Goal: Task Accomplishment & Management: Complete application form

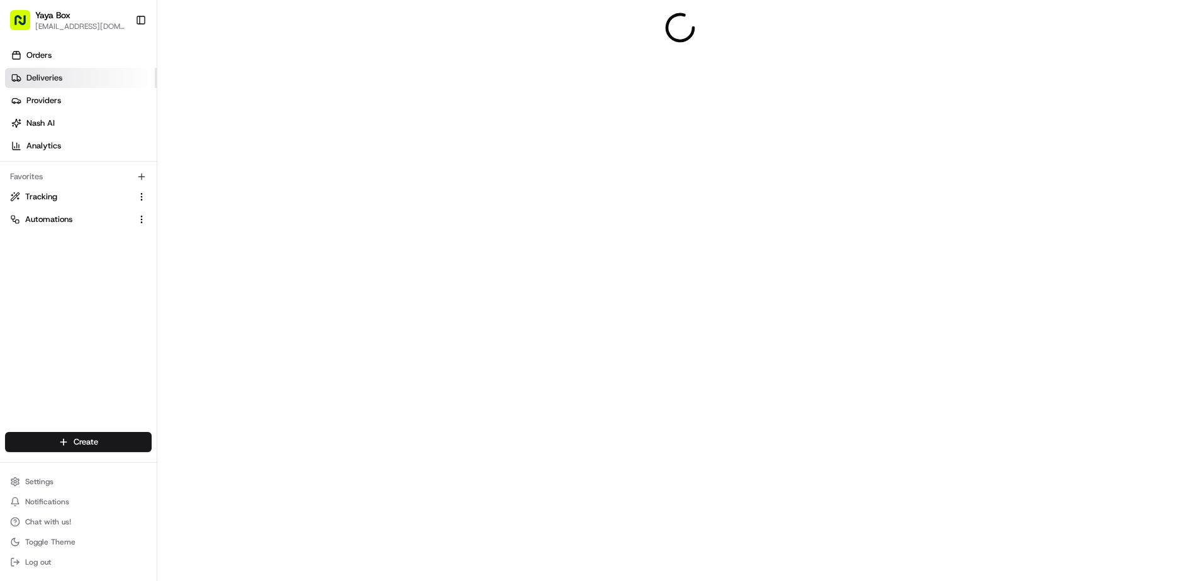
click at [87, 81] on link "Deliveries" at bounding box center [81, 78] width 152 height 20
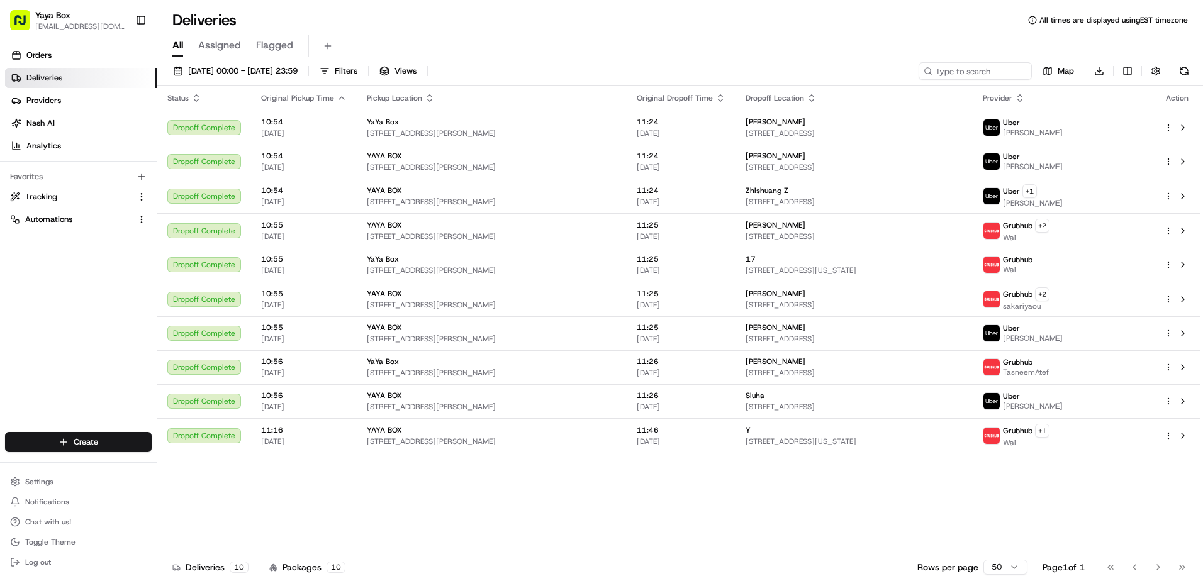
click at [266, 83] on div "20/08/2025 00:00 - 20/08/2025 23:59 Filters Views Map Download" at bounding box center [680, 73] width 1046 height 23
click at [256, 64] on button "20/08/2025 00:00 - 20/08/2025 23:59" at bounding box center [235, 71] width 136 height 18
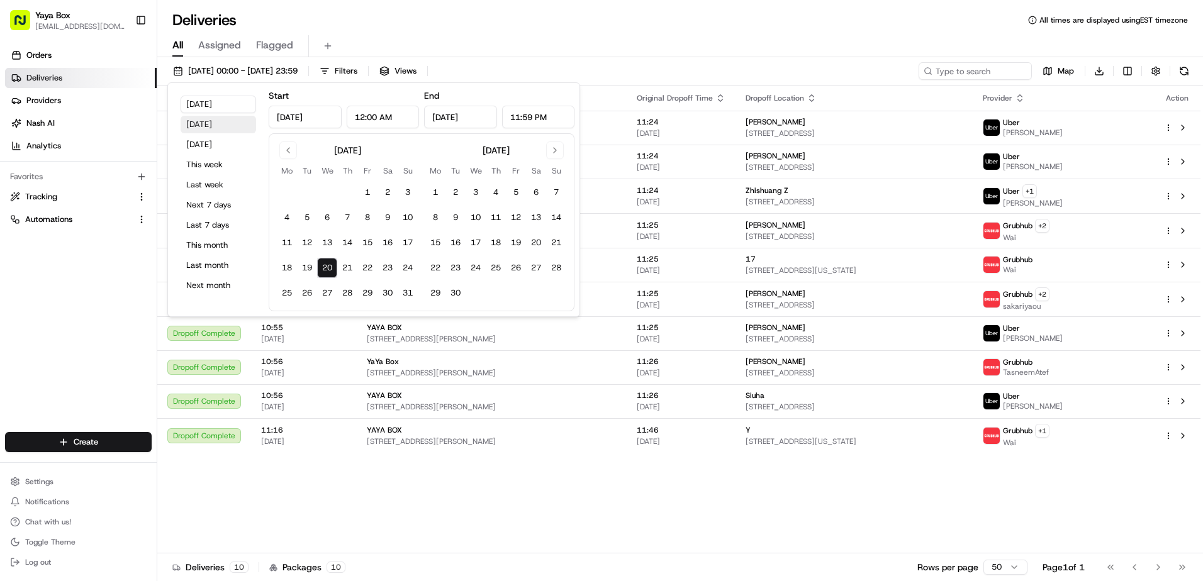
click at [230, 123] on button "Yesterday" at bounding box center [219, 125] width 76 height 18
type input "Aug 19, 2025"
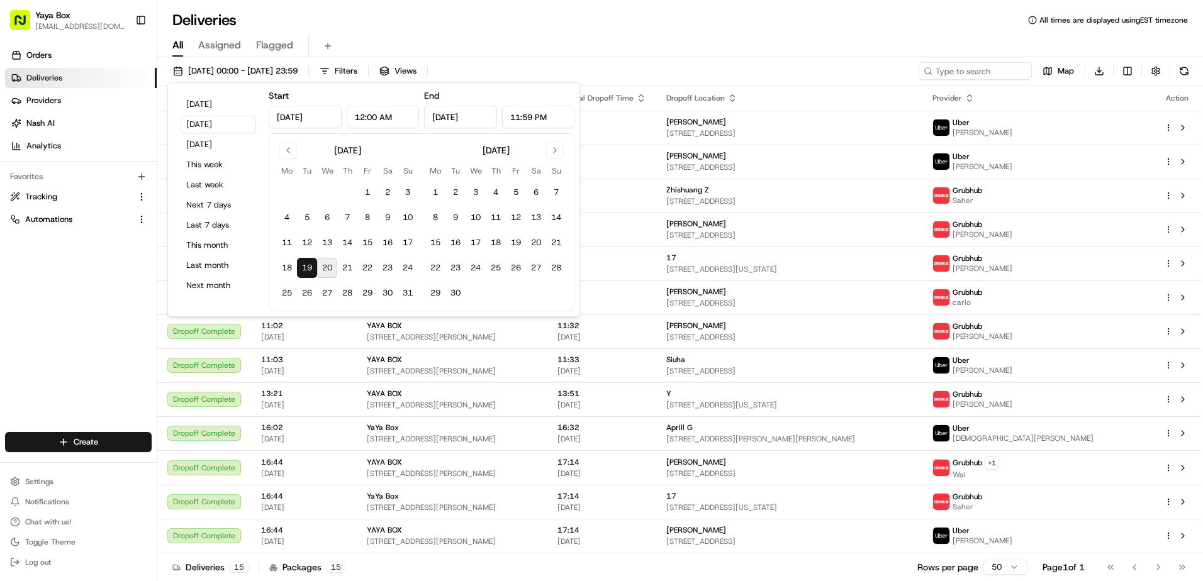
click at [120, 359] on div "Orders Deliveries Providers Nash AI Analytics Favorites Tracking Automations" at bounding box center [78, 240] width 157 height 400
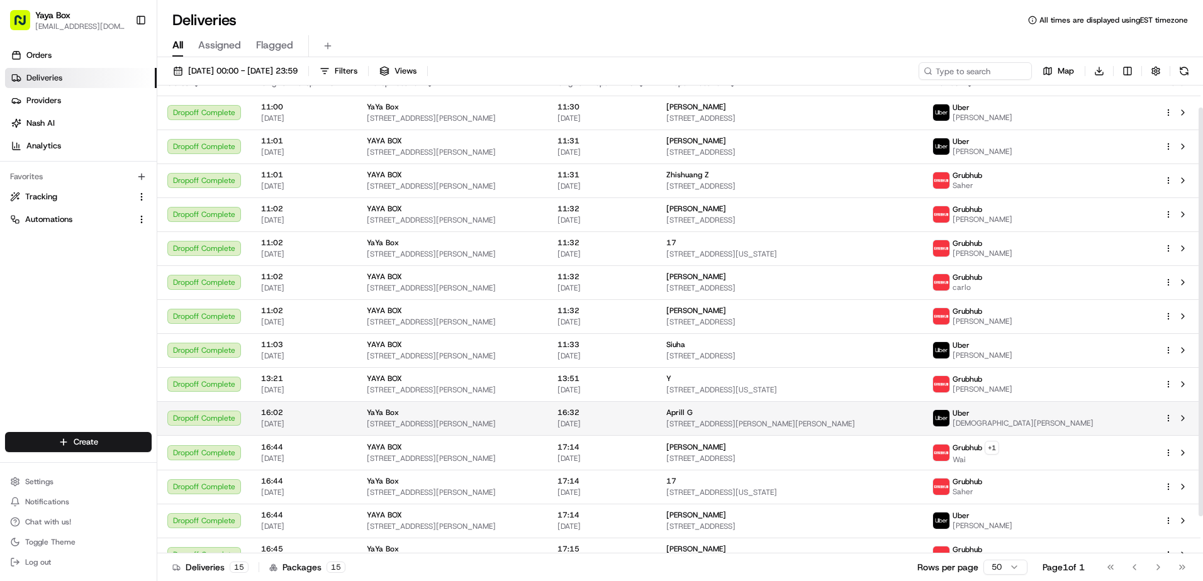
scroll to position [67, 0]
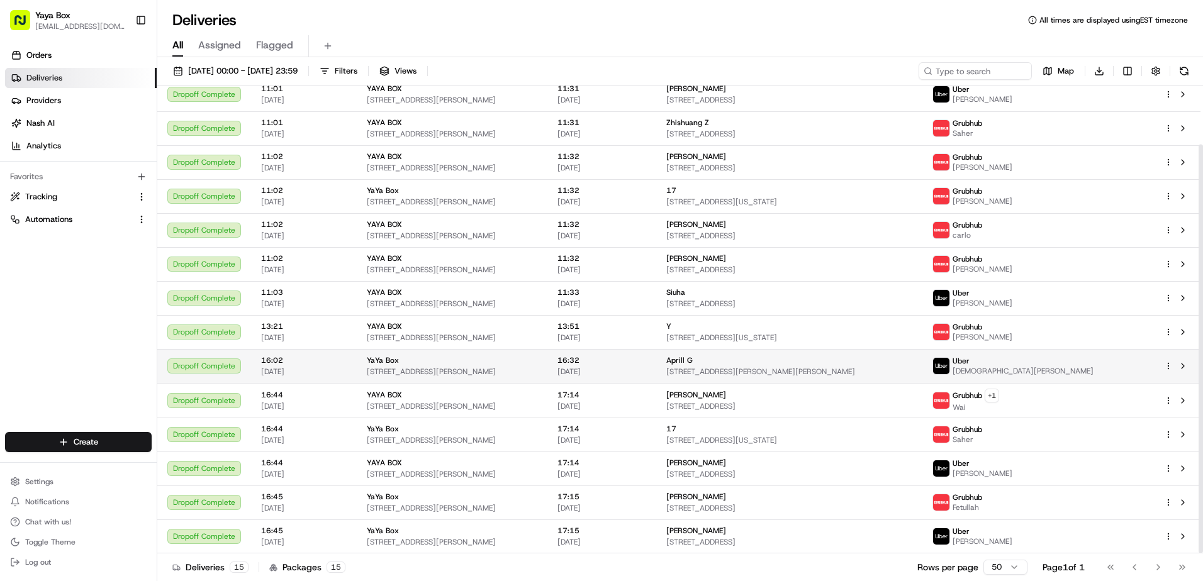
click at [642, 364] on span "16:32" at bounding box center [601, 360] width 89 height 10
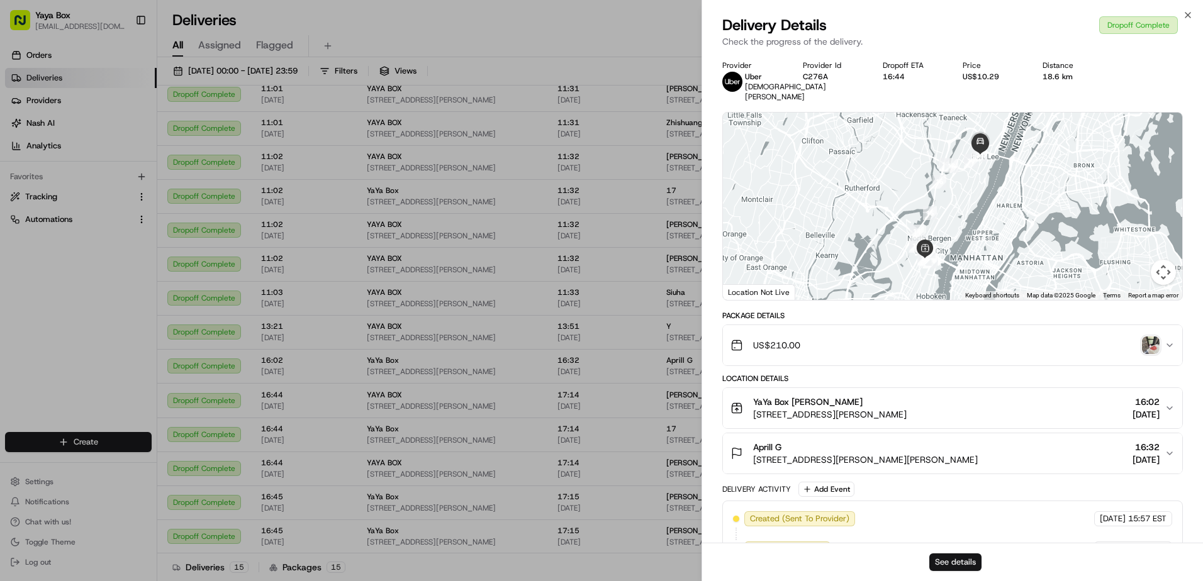
click at [946, 559] on button "See details" at bounding box center [955, 563] width 52 height 18
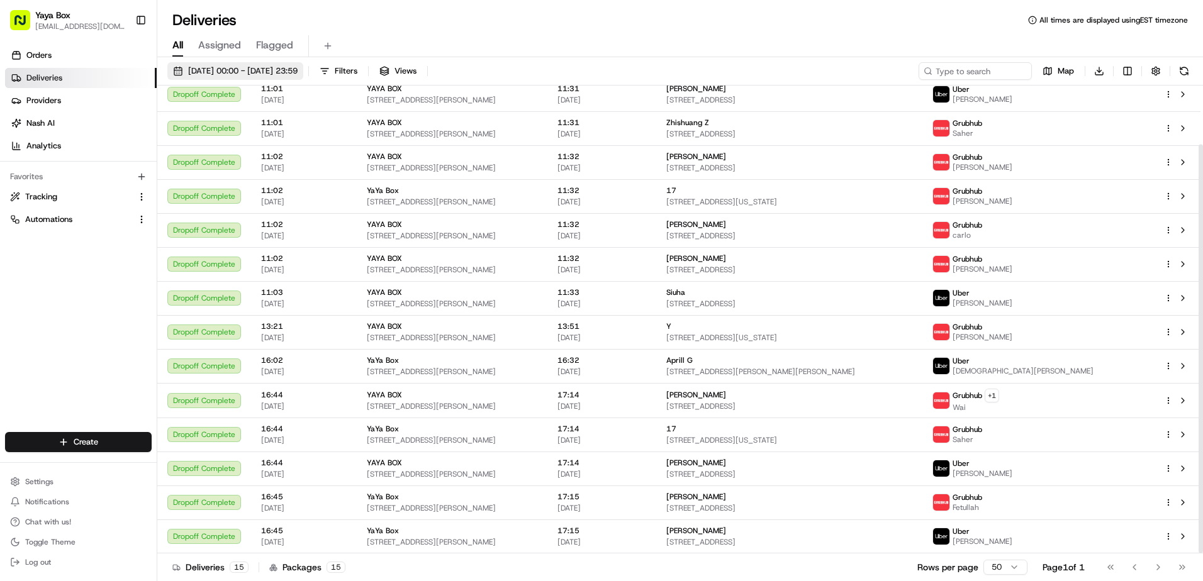
click at [268, 67] on span "19/08/2025 00:00 - 19/08/2025 23:59" at bounding box center [242, 70] width 109 height 11
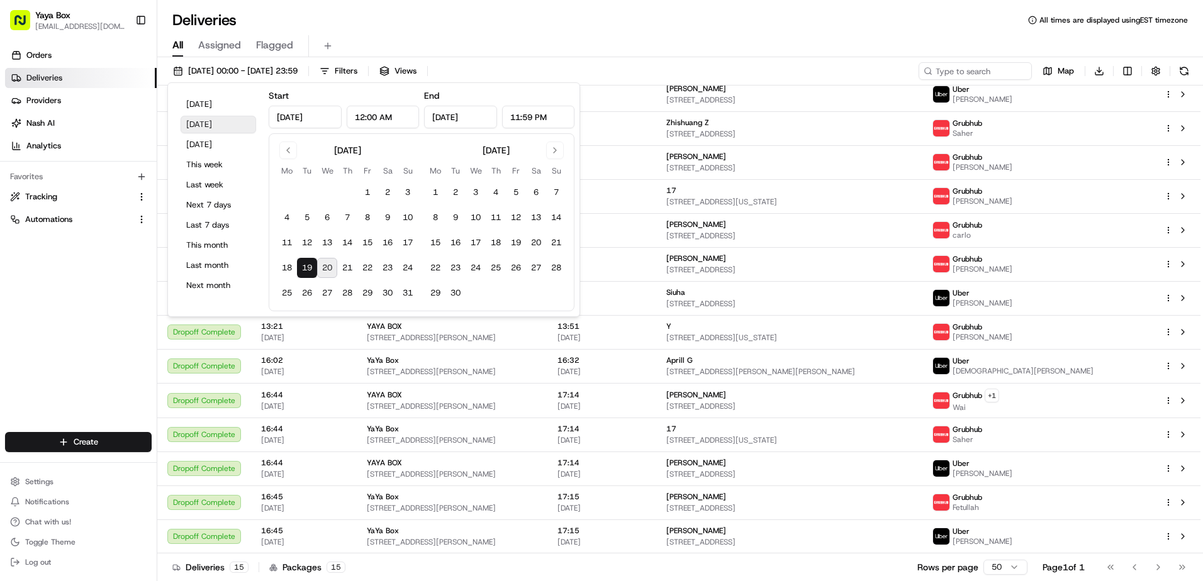
click at [242, 121] on button "Yesterday" at bounding box center [219, 125] width 76 height 18
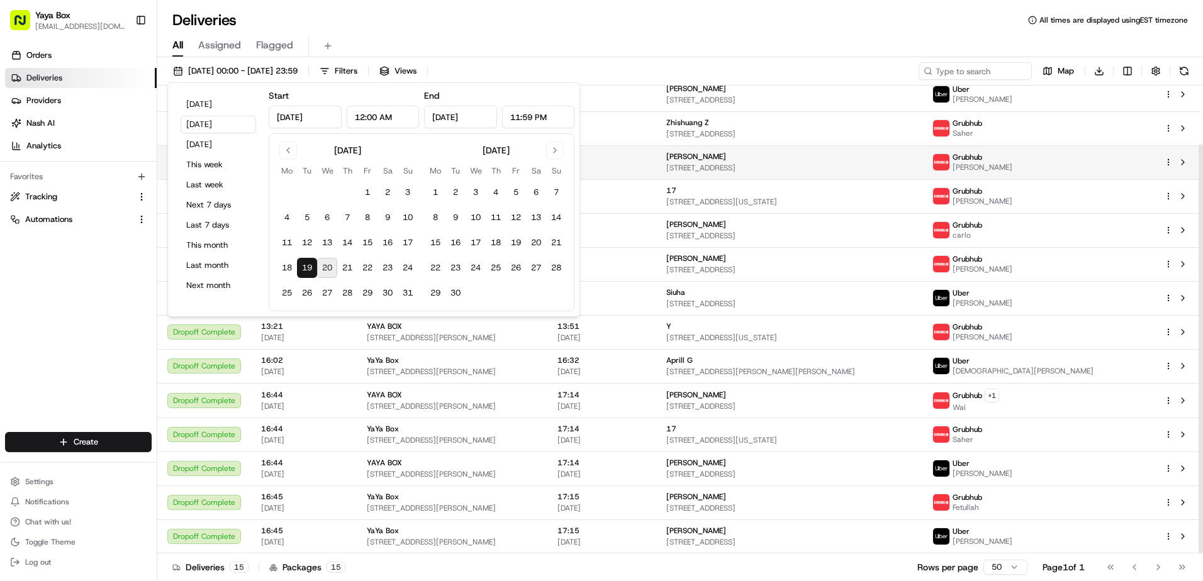
click at [754, 160] on div "Yanan Li" at bounding box center [789, 157] width 247 height 10
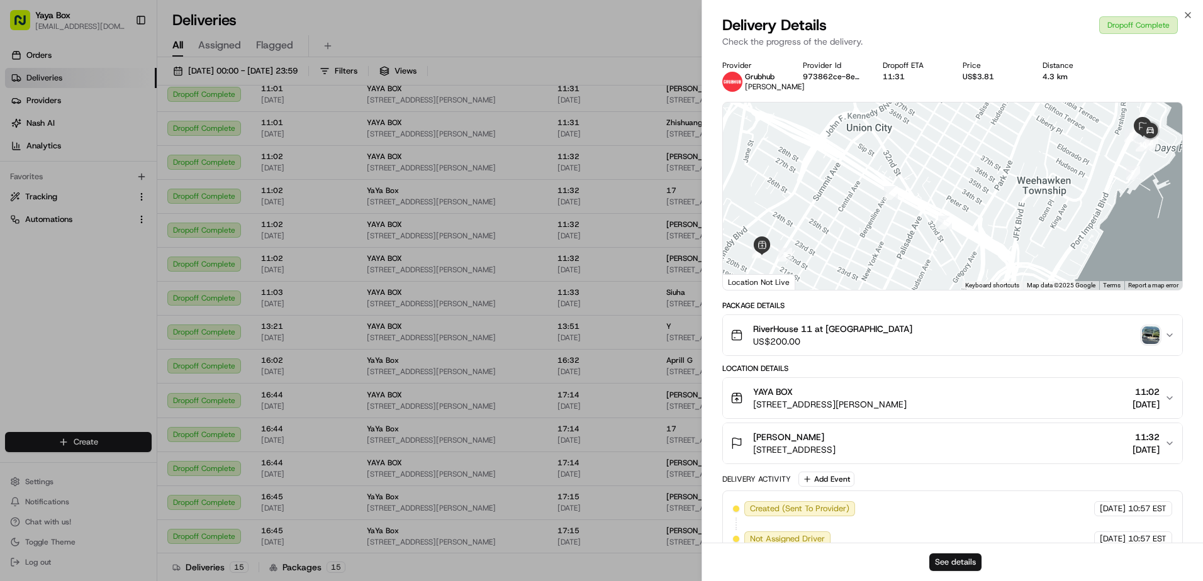
click at [943, 564] on button "See details" at bounding box center [955, 563] width 52 height 18
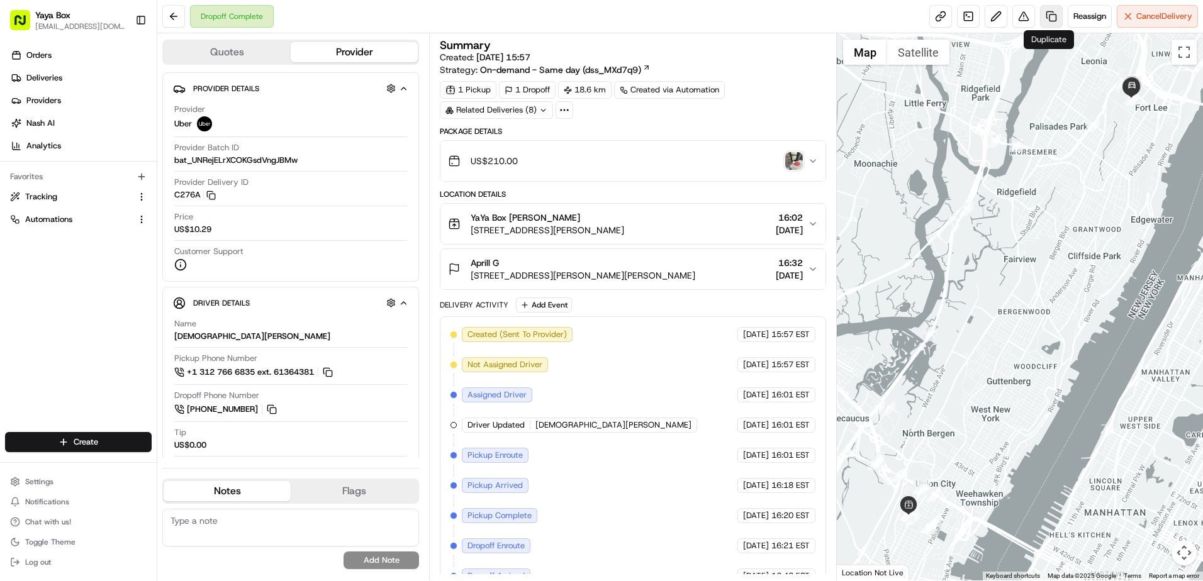
click at [1051, 21] on link at bounding box center [1051, 16] width 23 height 23
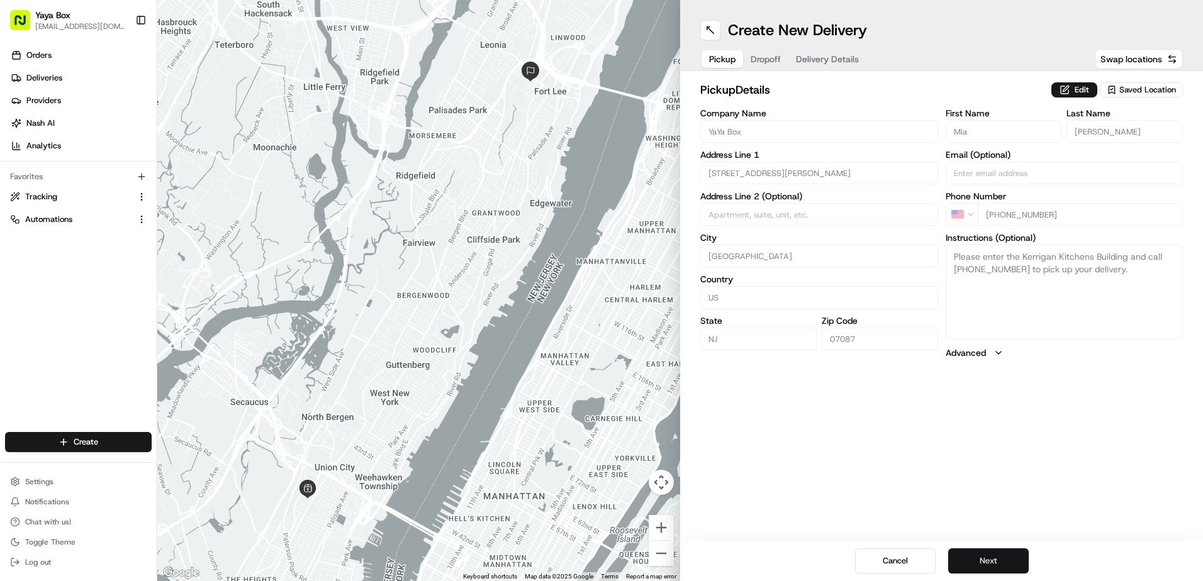
click at [990, 572] on button "Next" at bounding box center [988, 561] width 81 height 25
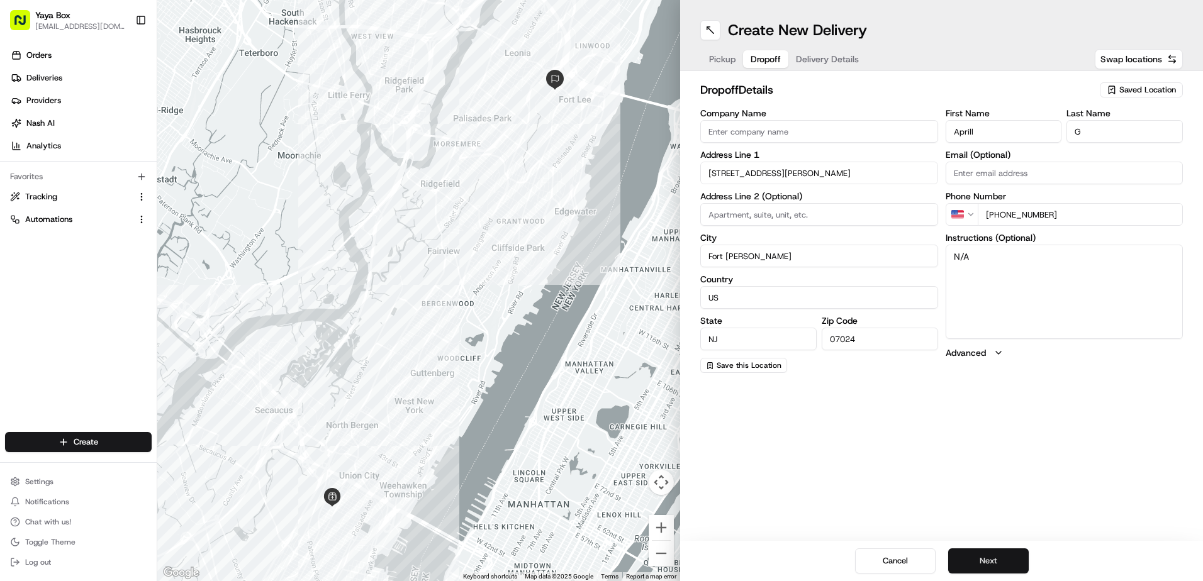
click at [990, 563] on button "Next" at bounding box center [988, 561] width 81 height 25
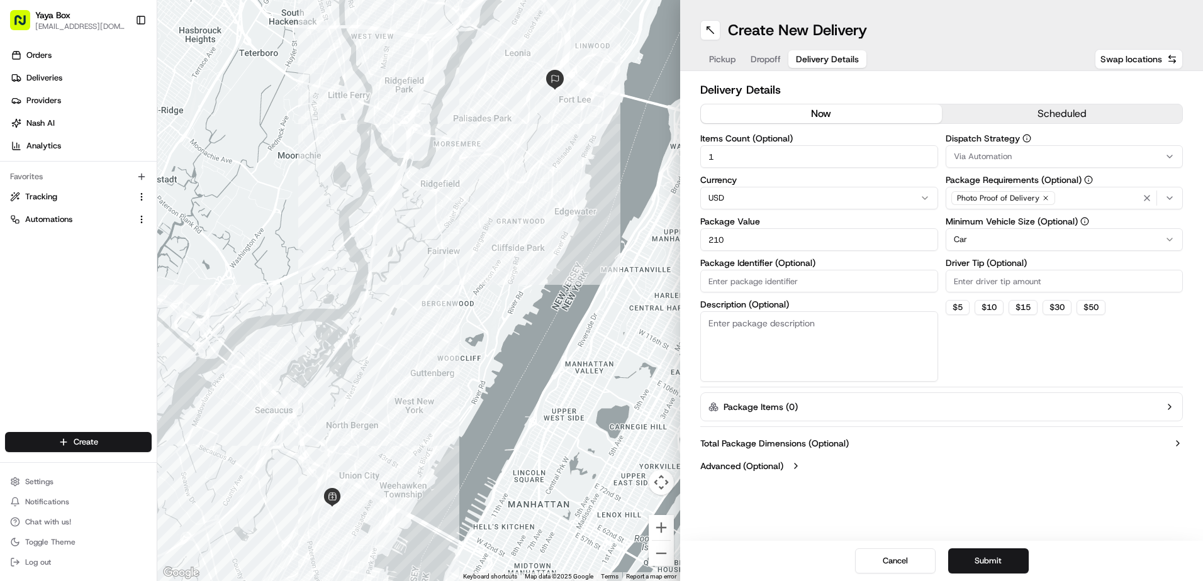
click at [979, 242] on html "Yaya Box yayaliciousjc@gmail.com Toggle Sidebar Orders Deliveries Providers Nas…" at bounding box center [601, 290] width 1203 height 581
click at [979, 561] on button "Submit" at bounding box center [988, 561] width 81 height 25
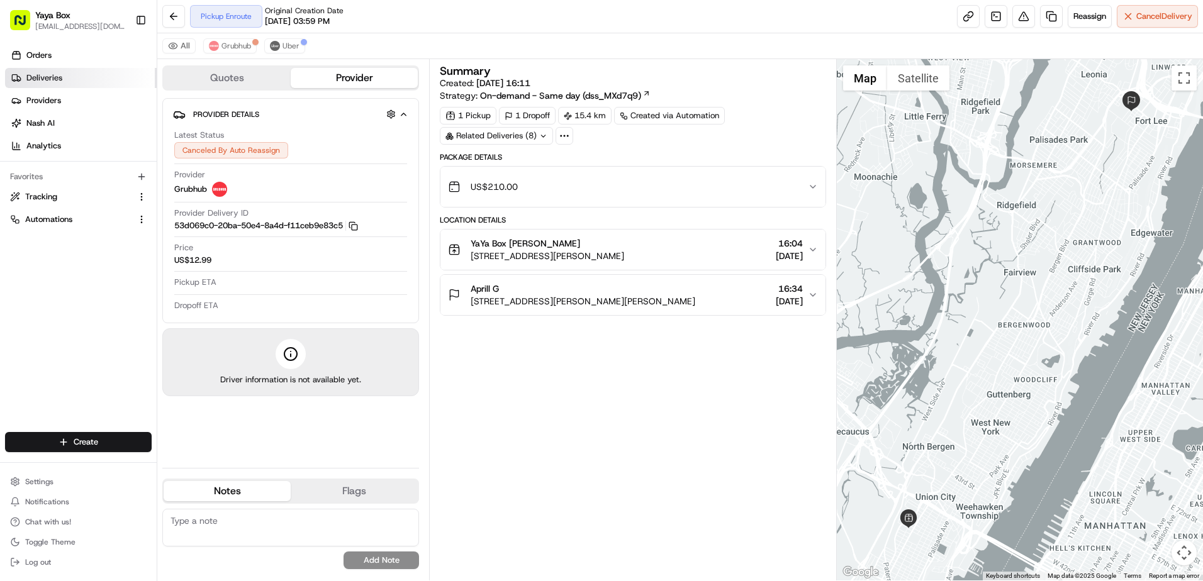
click at [76, 83] on link "Deliveries" at bounding box center [81, 78] width 152 height 20
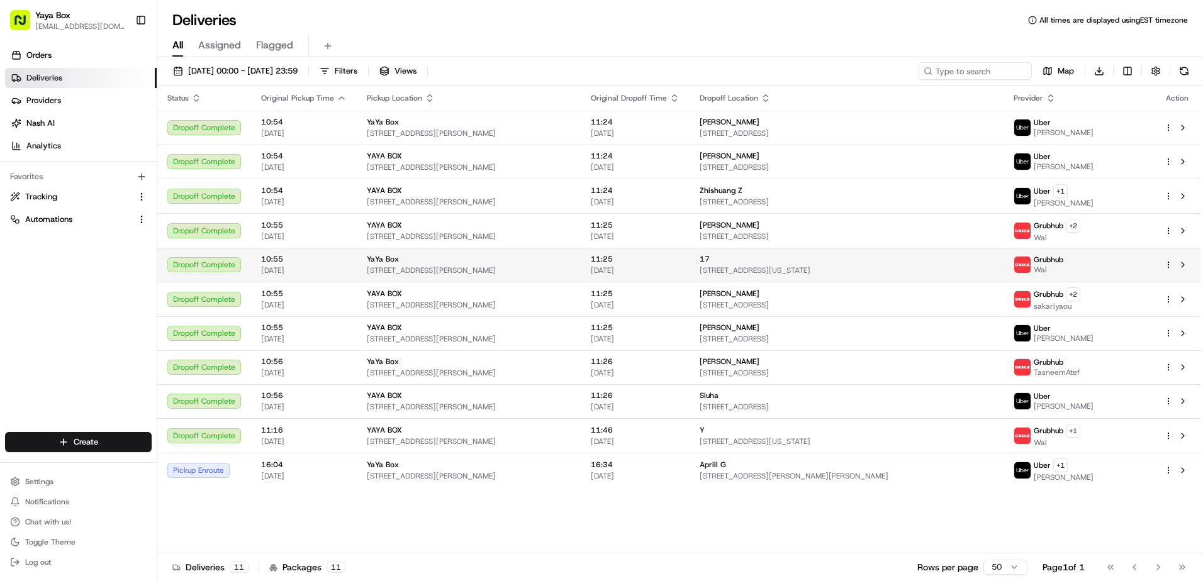
click at [666, 257] on span "11:25" at bounding box center [635, 259] width 89 height 10
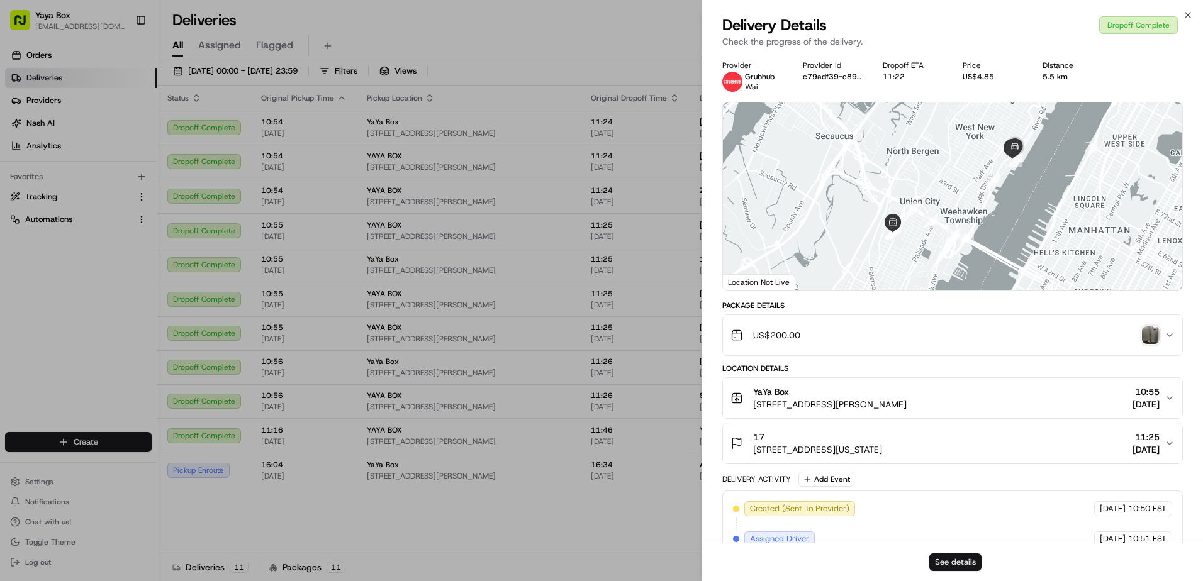
click at [941, 564] on button "See details" at bounding box center [955, 563] width 52 height 18
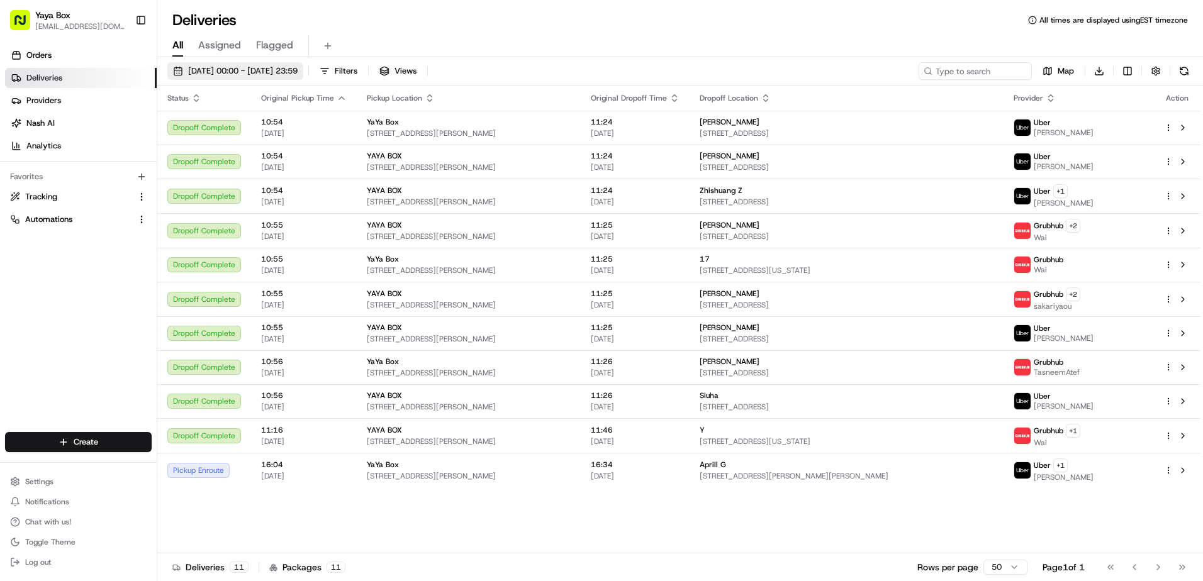
click at [242, 68] on span "20/08/2025 00:00 - 20/08/2025 23:59" at bounding box center [242, 70] width 109 height 11
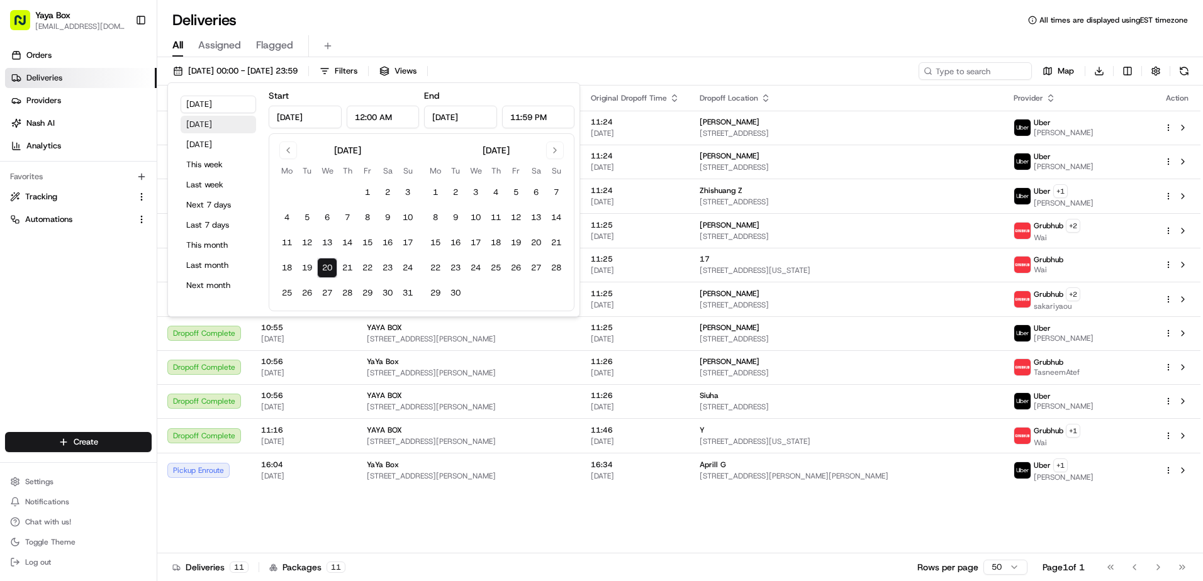
click at [228, 123] on button "Yesterday" at bounding box center [219, 125] width 76 height 18
type input "Aug 19, 2025"
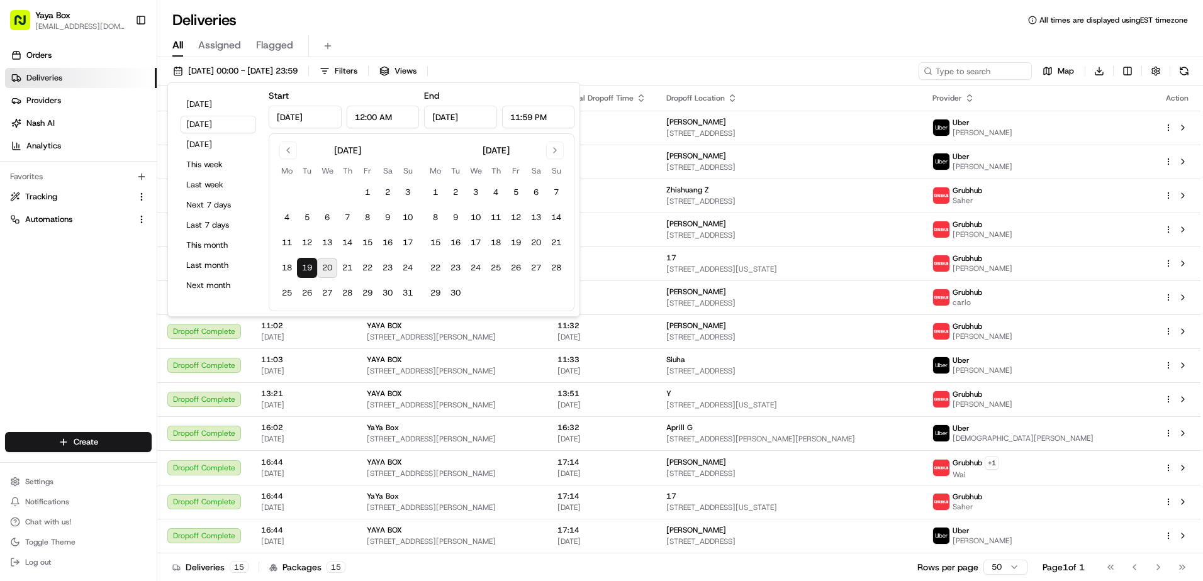
click at [84, 334] on div "Orders Deliveries Providers Nash AI Analytics Favorites Tracking Automations" at bounding box center [78, 240] width 157 height 400
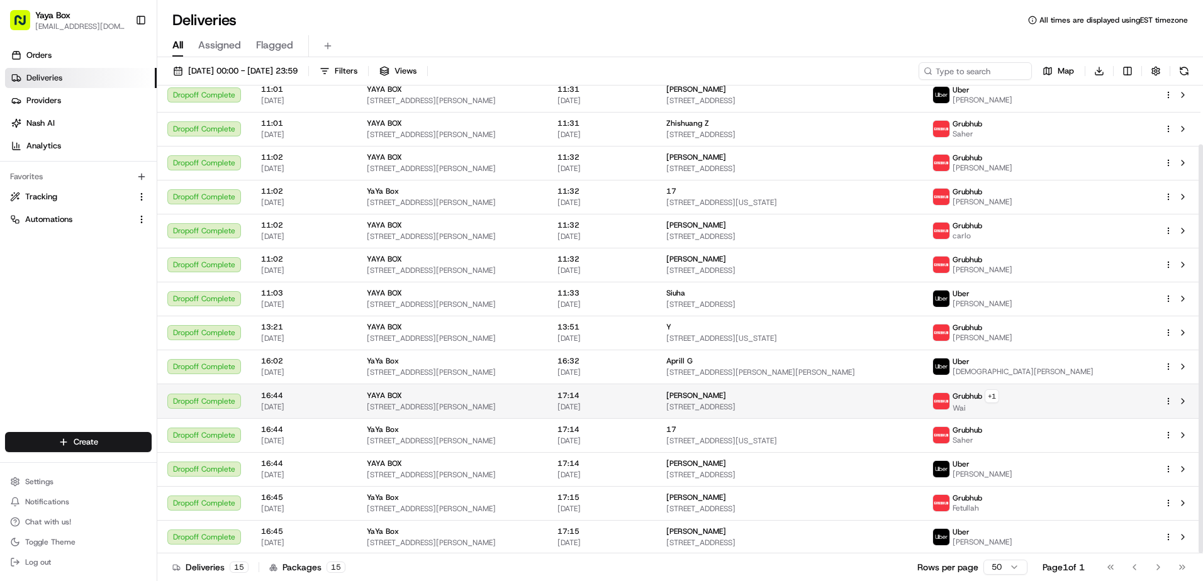
scroll to position [67, 0]
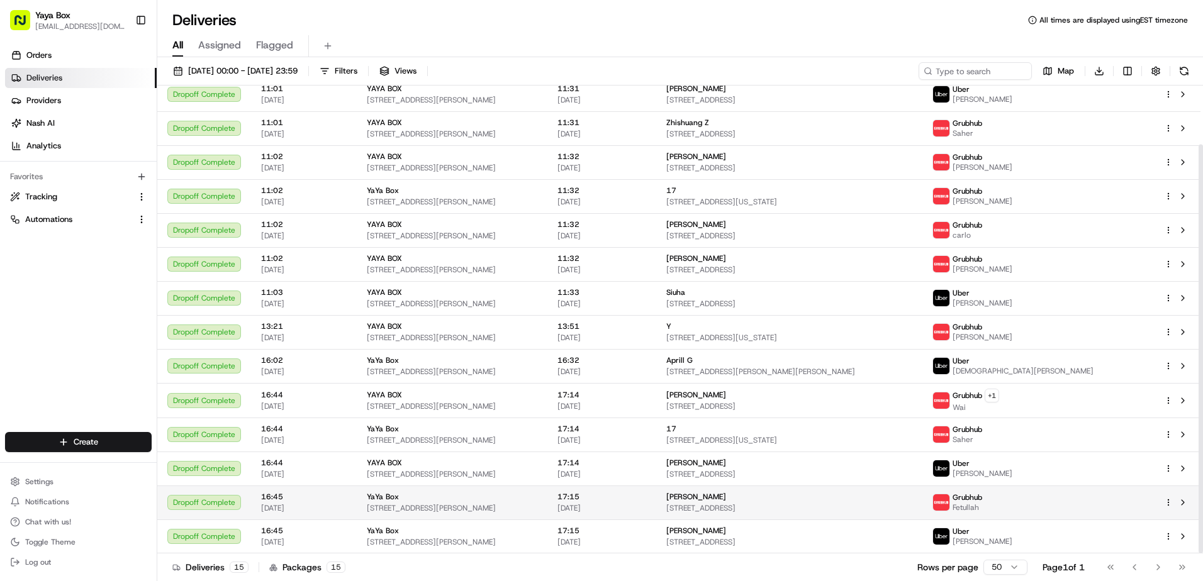
click at [656, 496] on td "17:15 19/08/2025" at bounding box center [601, 503] width 109 height 34
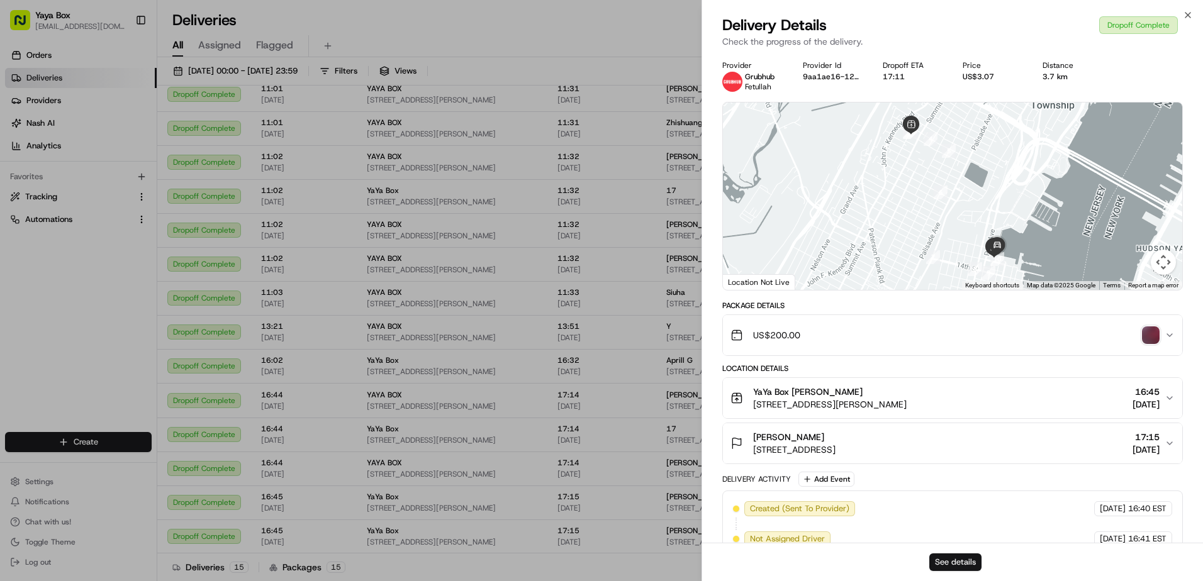
click at [941, 564] on button "See details" at bounding box center [955, 563] width 52 height 18
drag, startPoint x: 480, startPoint y: 318, endPoint x: 474, endPoint y: 311, distance: 9.4
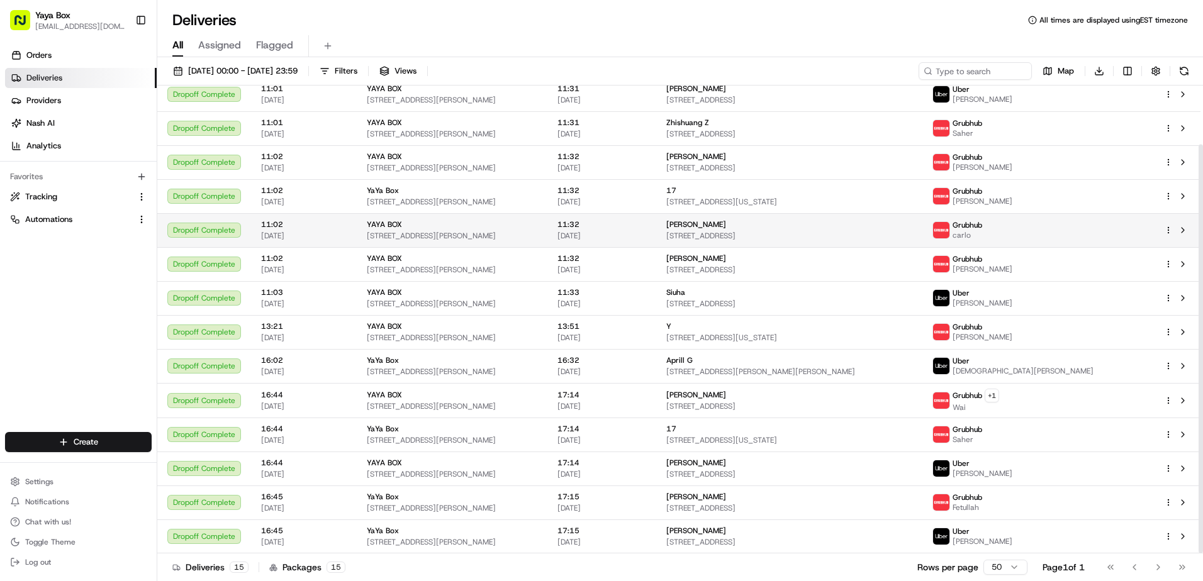
click at [637, 232] on span "19/08/2025" at bounding box center [601, 236] width 89 height 10
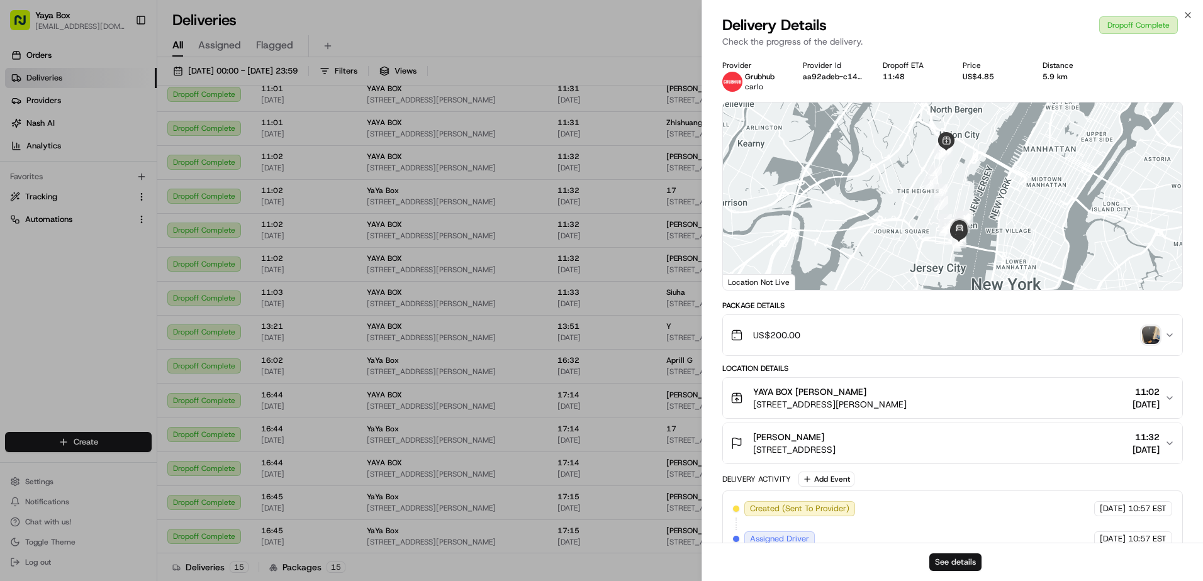
click at [964, 566] on button "See details" at bounding box center [955, 563] width 52 height 18
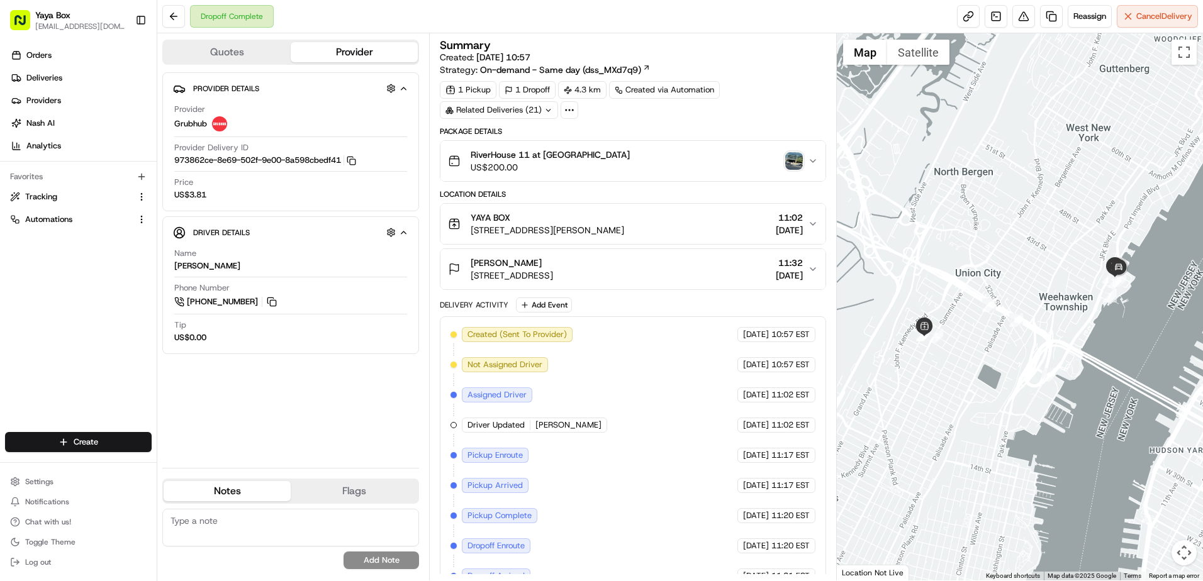
click at [1051, 30] on div "Dropoff Complete Reassign Cancel Delivery" at bounding box center [680, 16] width 1046 height 33
click at [1048, 17] on link at bounding box center [1051, 16] width 23 height 23
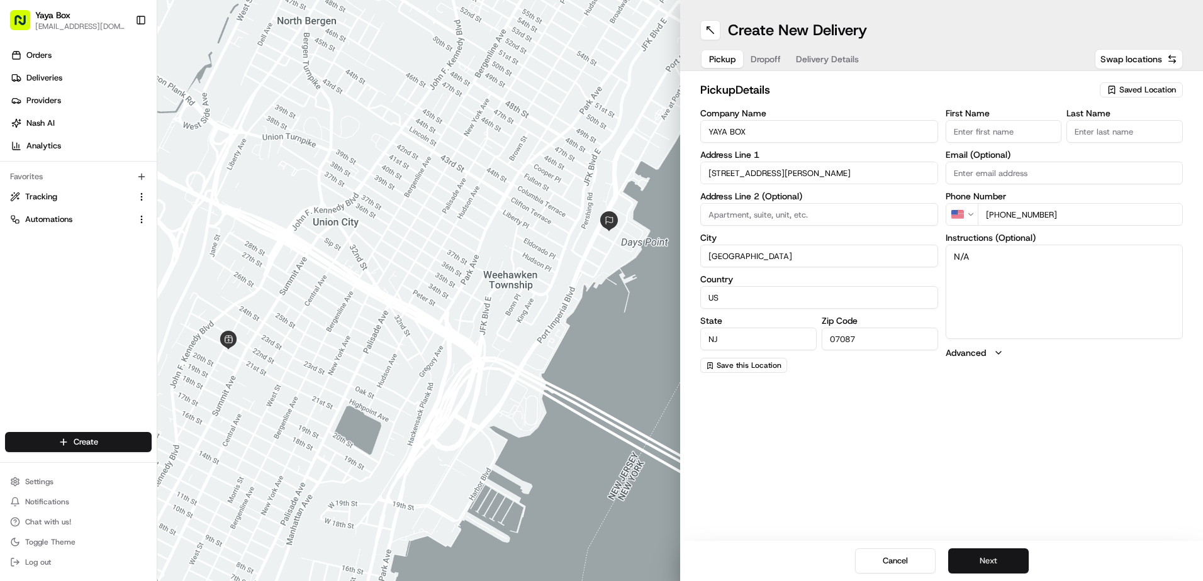
click at [976, 554] on button "Next" at bounding box center [988, 561] width 81 height 25
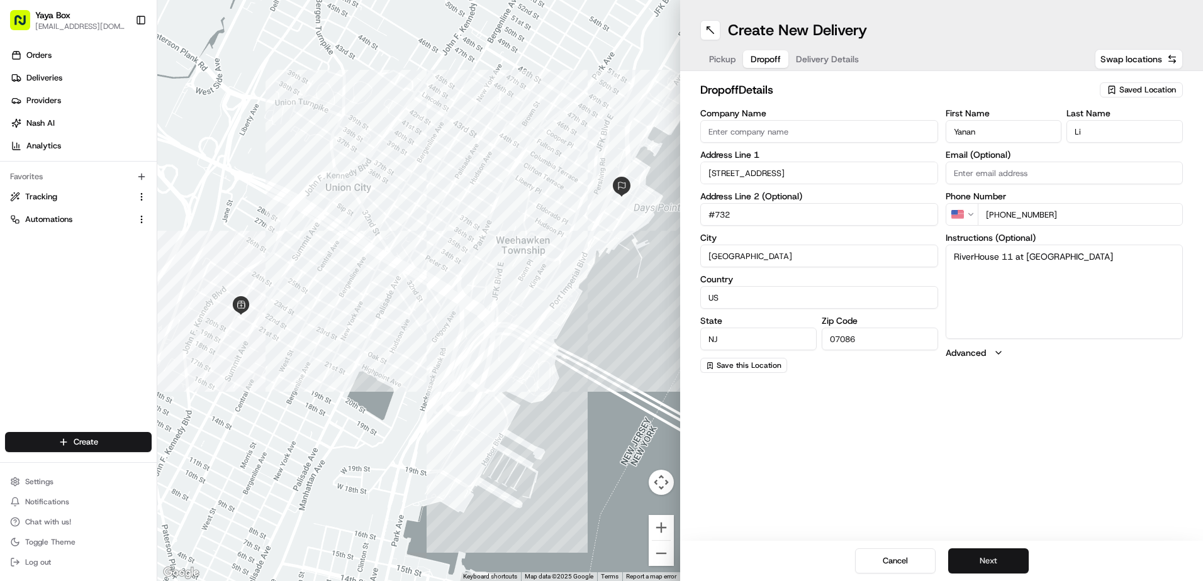
click at [975, 554] on button "Next" at bounding box center [988, 561] width 81 height 25
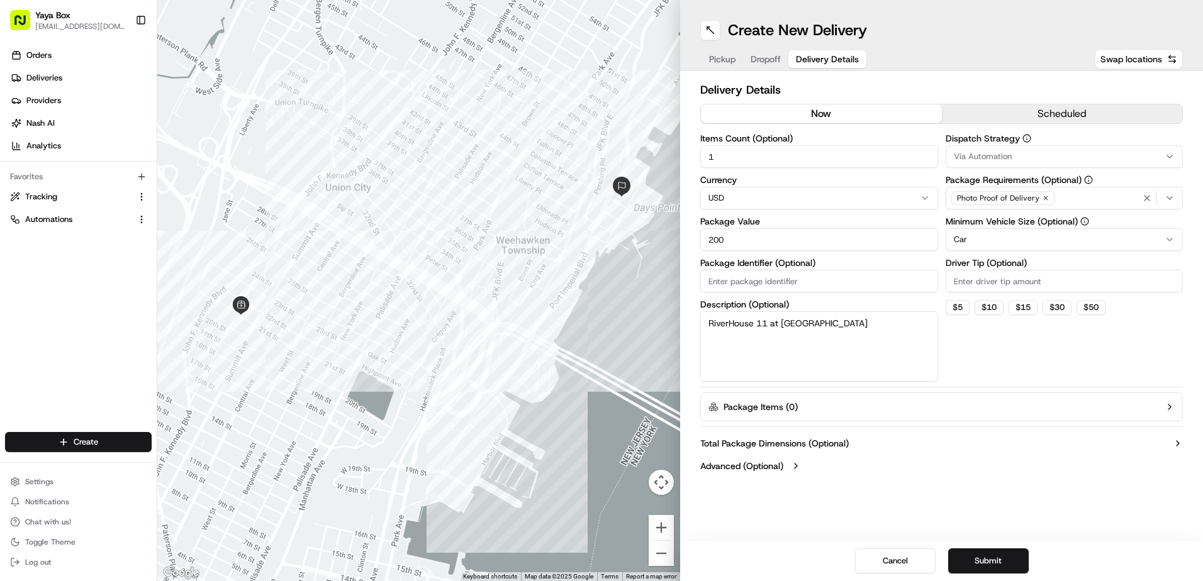
click at [987, 243] on html "Yaya Box yayaliciousjc@gmail.com Toggle Sidebar Orders Deliveries Providers Nas…" at bounding box center [601, 290] width 1203 height 581
click at [989, 546] on div "Cancel Submit" at bounding box center [941, 561] width 523 height 40
click at [985, 559] on button "Submit" at bounding box center [988, 561] width 81 height 25
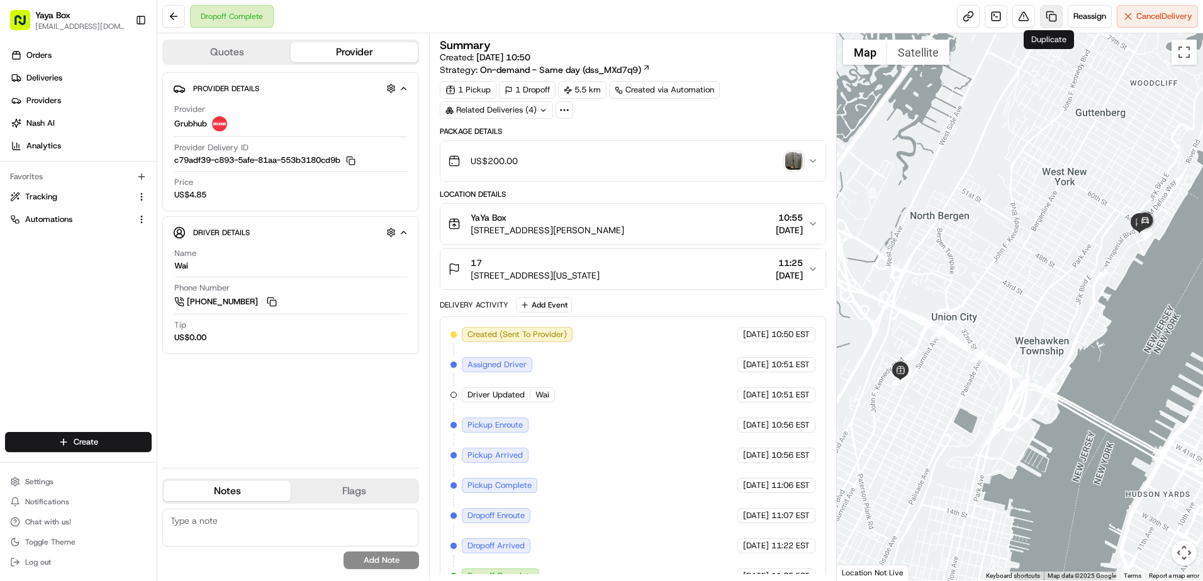
click at [1046, 25] on link at bounding box center [1051, 16] width 23 height 23
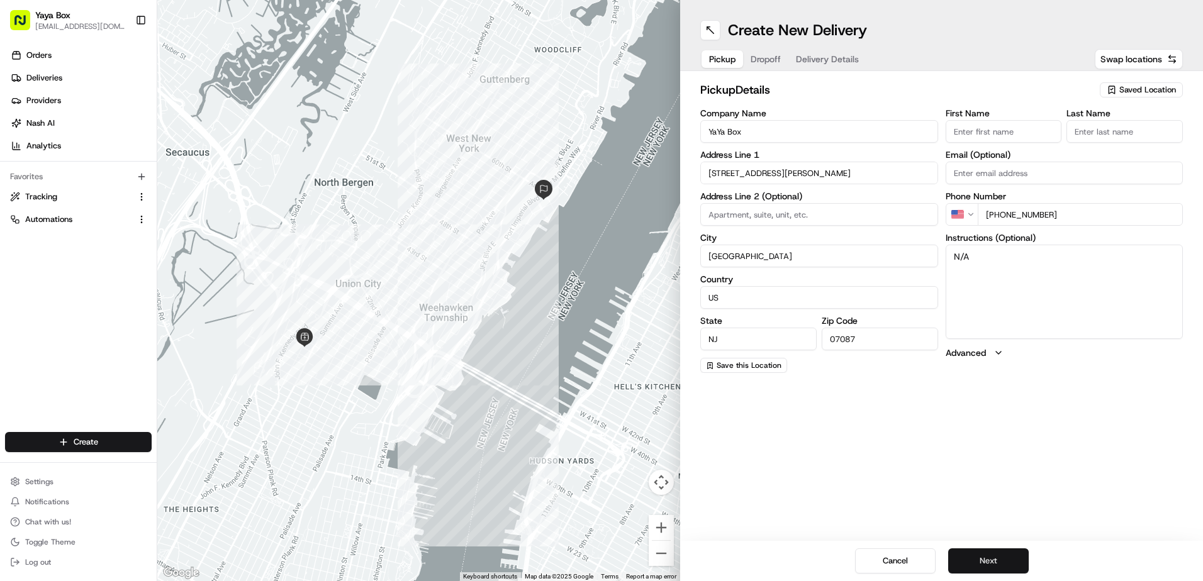
click at [976, 564] on button "Next" at bounding box center [988, 561] width 81 height 25
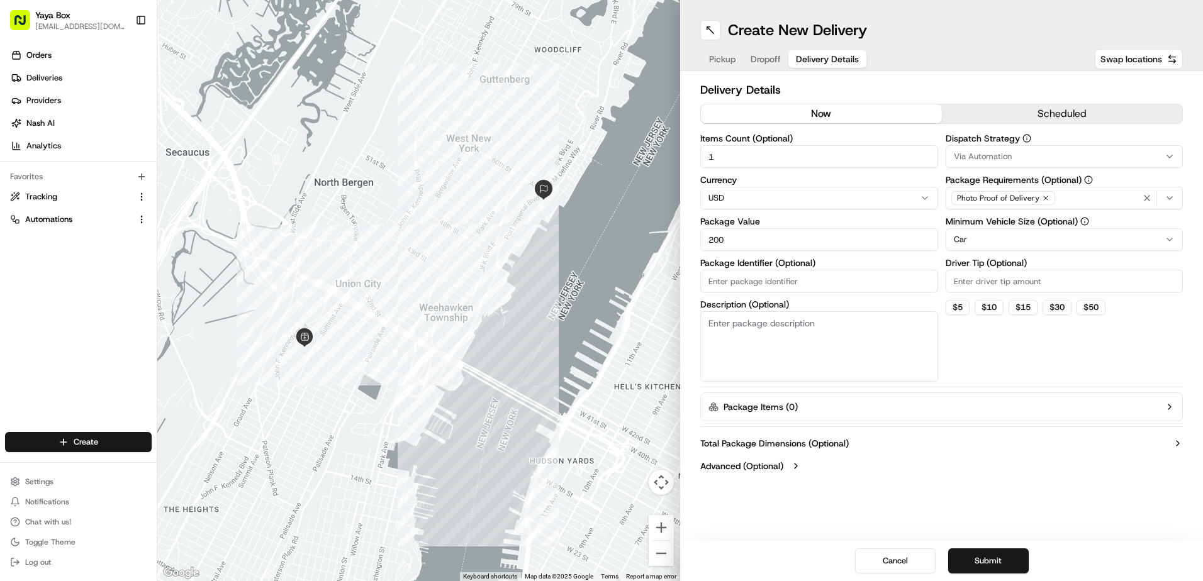
click at [972, 243] on html "Yaya Box [EMAIL_ADDRESS][DOMAIN_NAME] Toggle Sidebar Orders Deliveries Provider…" at bounding box center [601, 290] width 1203 height 581
click at [985, 560] on button "Submit" at bounding box center [988, 561] width 81 height 25
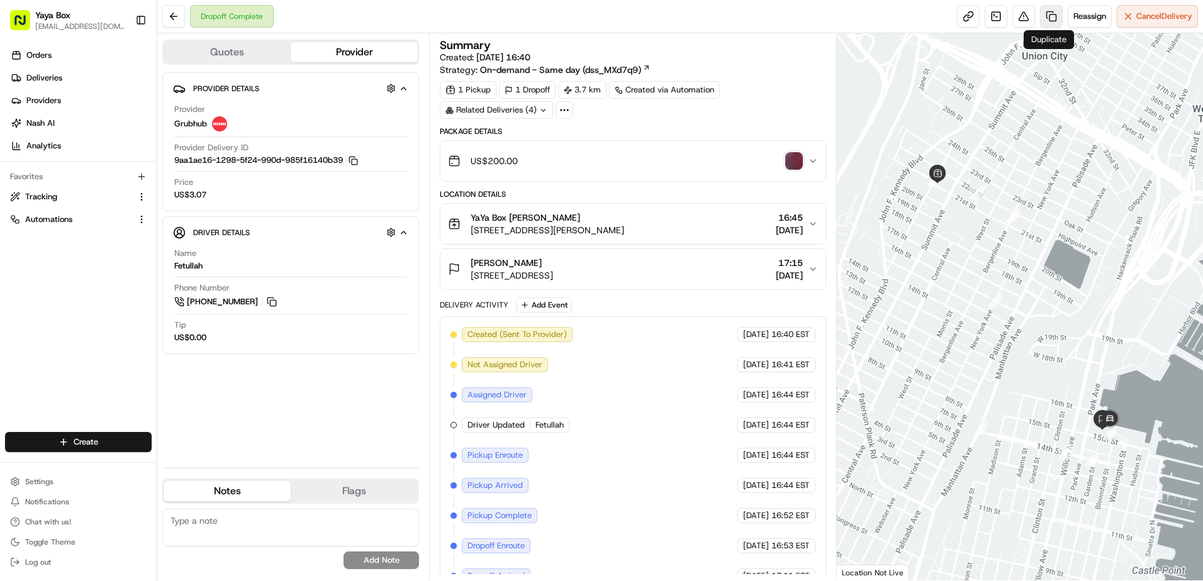
click at [1049, 14] on link at bounding box center [1051, 16] width 23 height 23
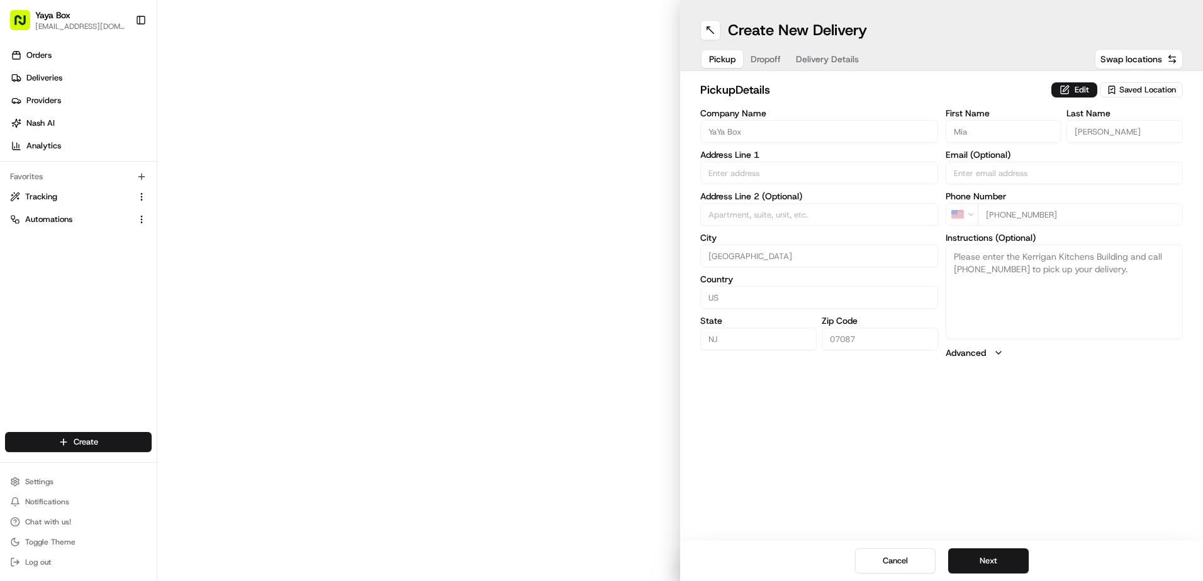
type input "2100 Kerrigan Ave"
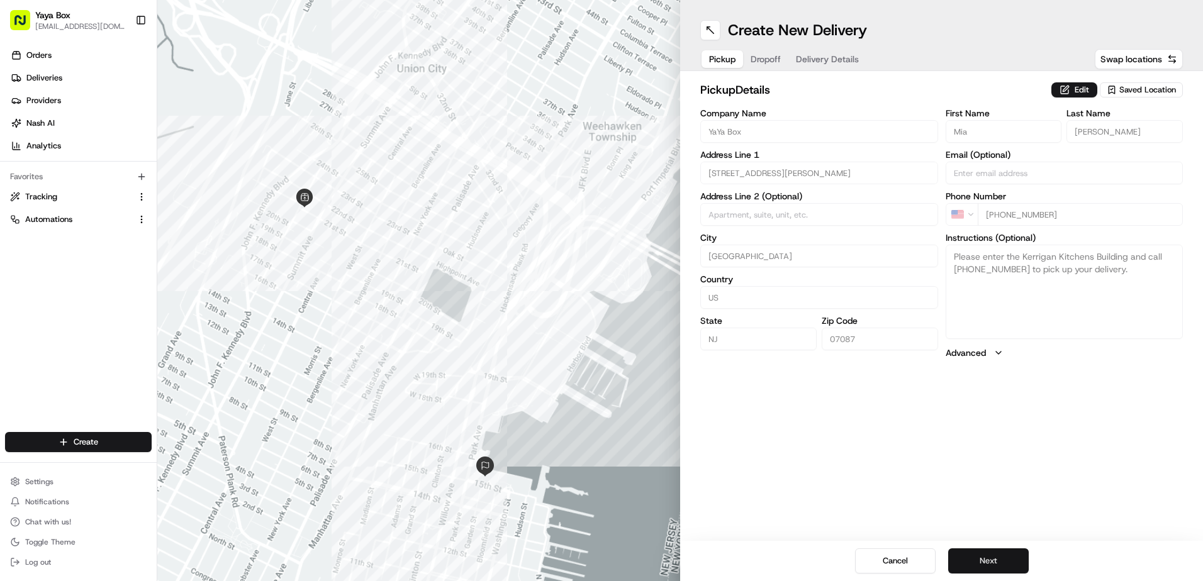
click at [985, 551] on button "Next" at bounding box center [988, 561] width 81 height 25
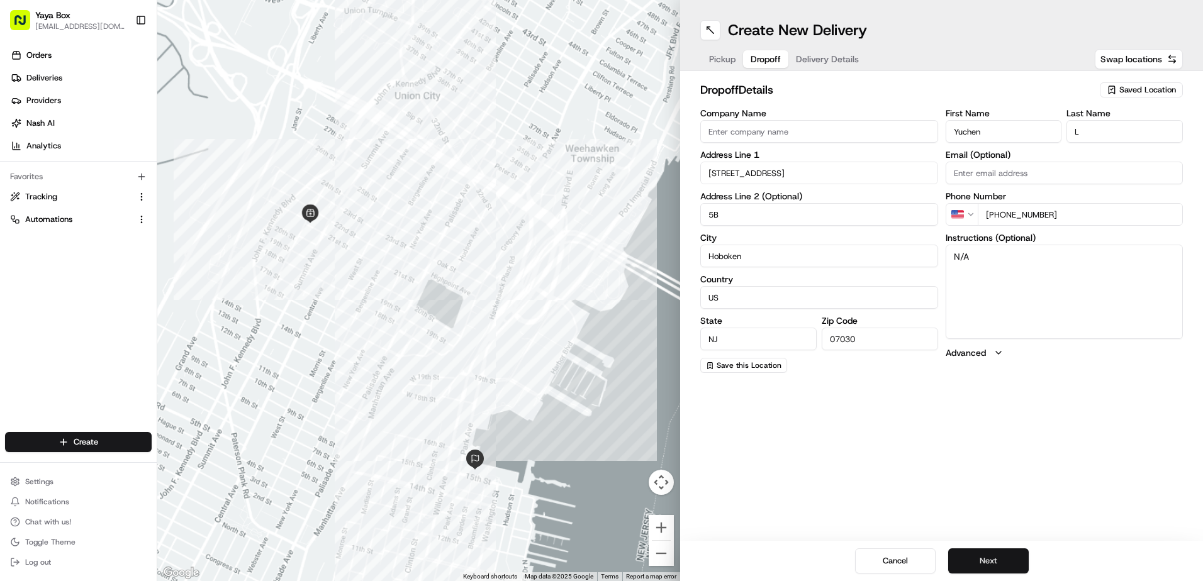
click at [985, 551] on button "Next" at bounding box center [988, 561] width 81 height 25
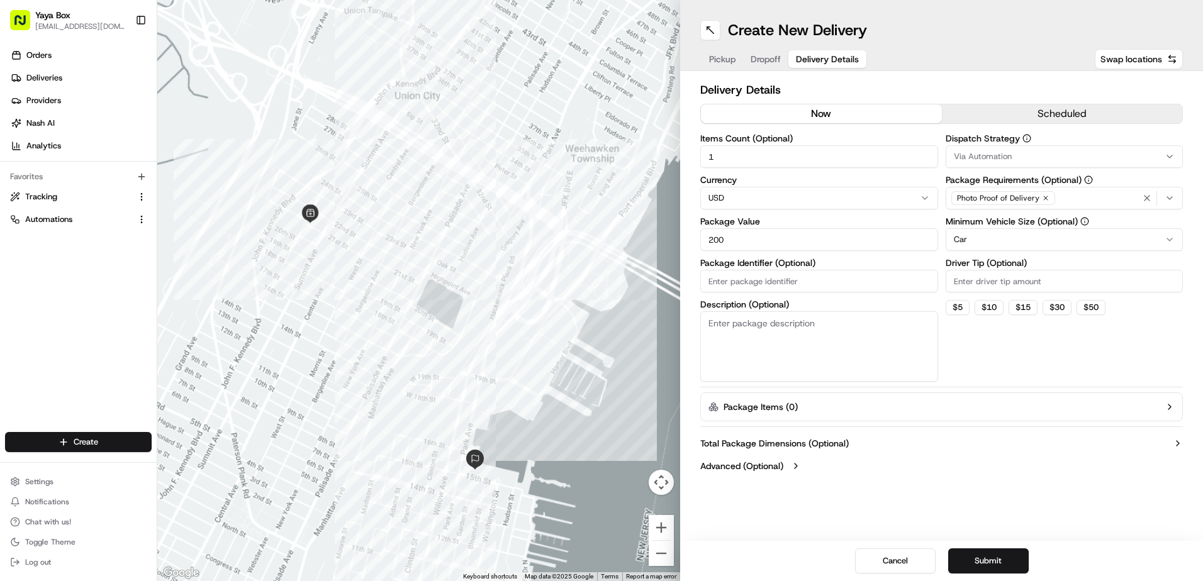
click at [967, 236] on html "Yaya Box yayaliciousjc@gmail.com Toggle Sidebar Orders Deliveries Providers Nas…" at bounding box center [601, 290] width 1203 height 581
click at [985, 559] on button "Submit" at bounding box center [988, 561] width 81 height 25
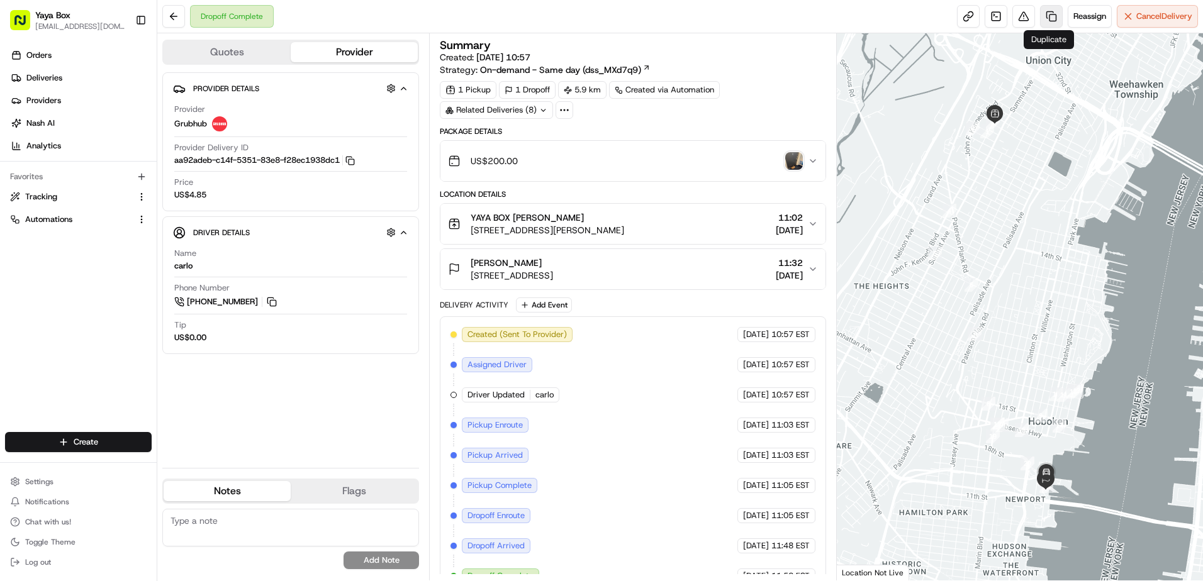
click at [1047, 26] on link at bounding box center [1051, 16] width 23 height 23
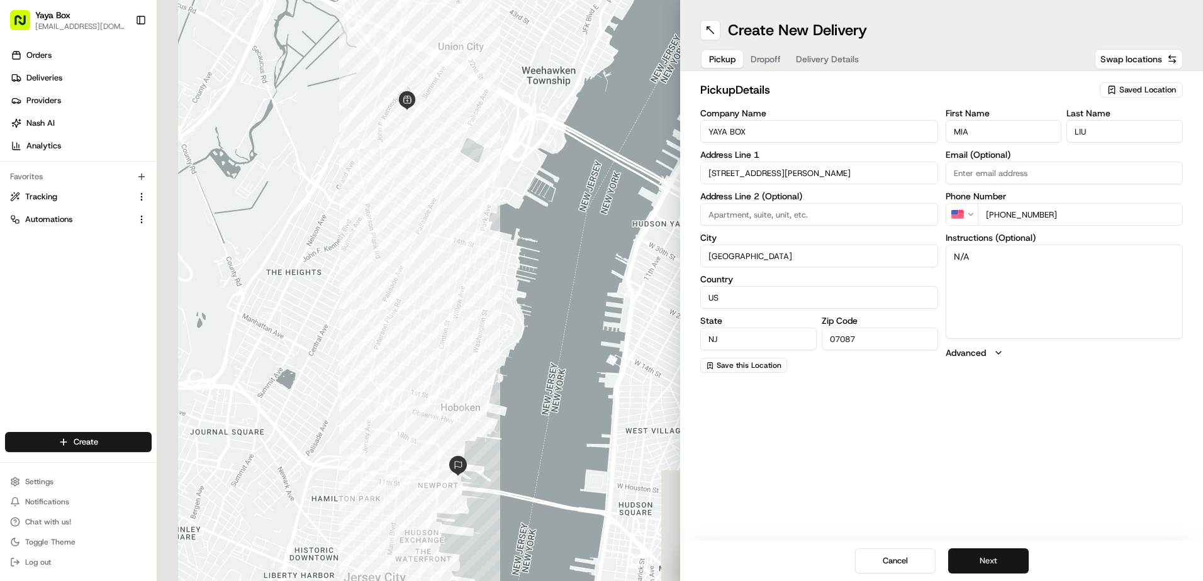
click at [995, 557] on button "Next" at bounding box center [988, 561] width 81 height 25
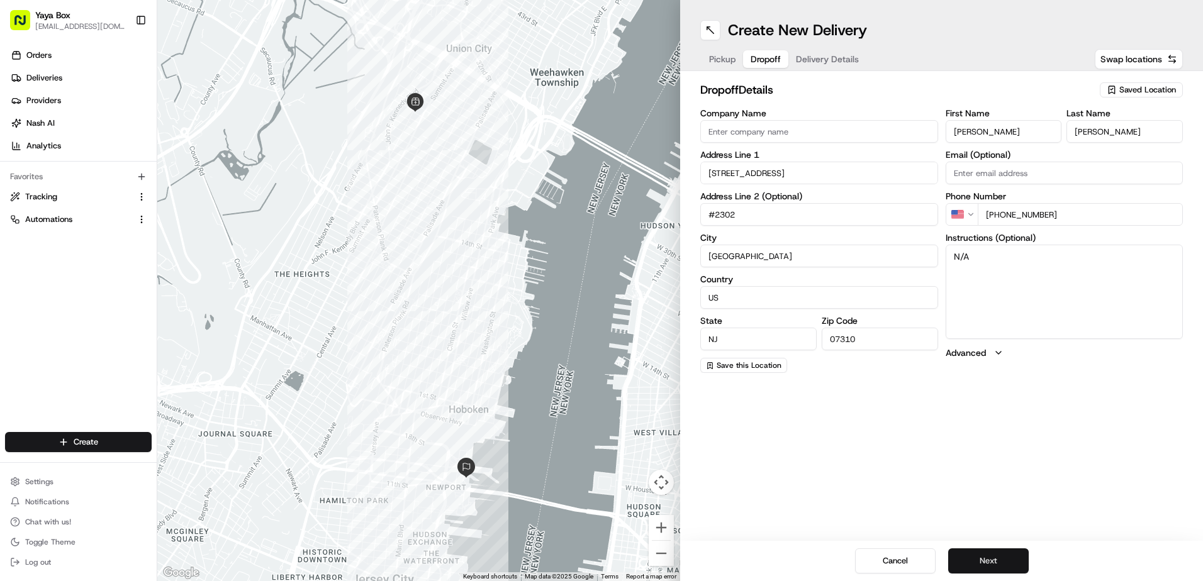
click at [995, 557] on button "Next" at bounding box center [988, 561] width 81 height 25
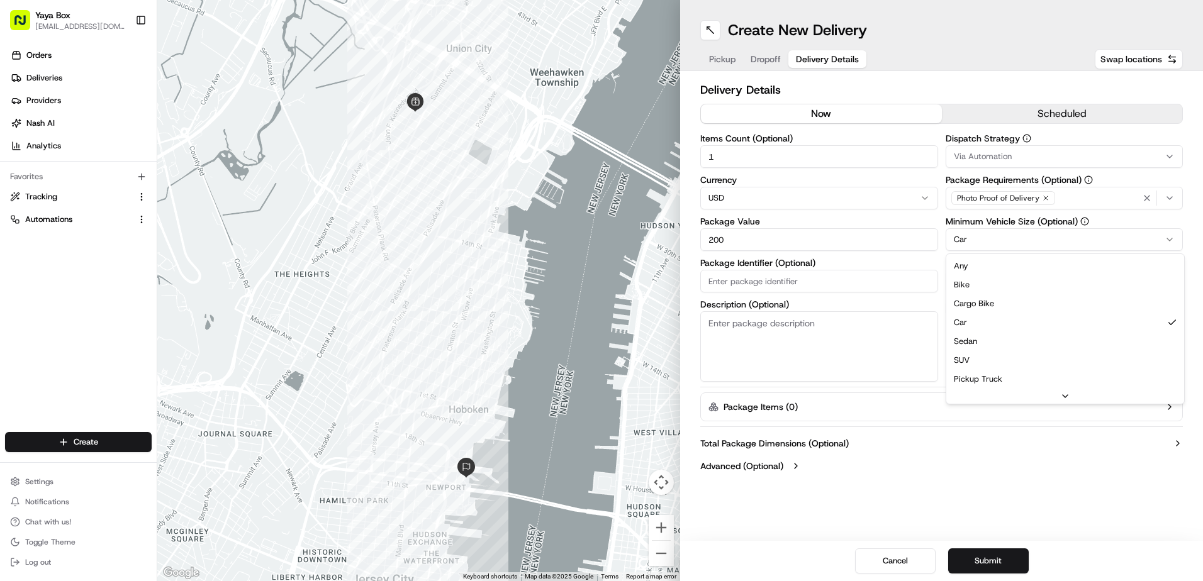
click at [980, 245] on html "Yaya Box yayaliciousjc@gmail.com Toggle Sidebar Orders Deliveries Providers Nas…" at bounding box center [601, 290] width 1203 height 581
click at [990, 567] on button "Submit" at bounding box center [988, 561] width 81 height 25
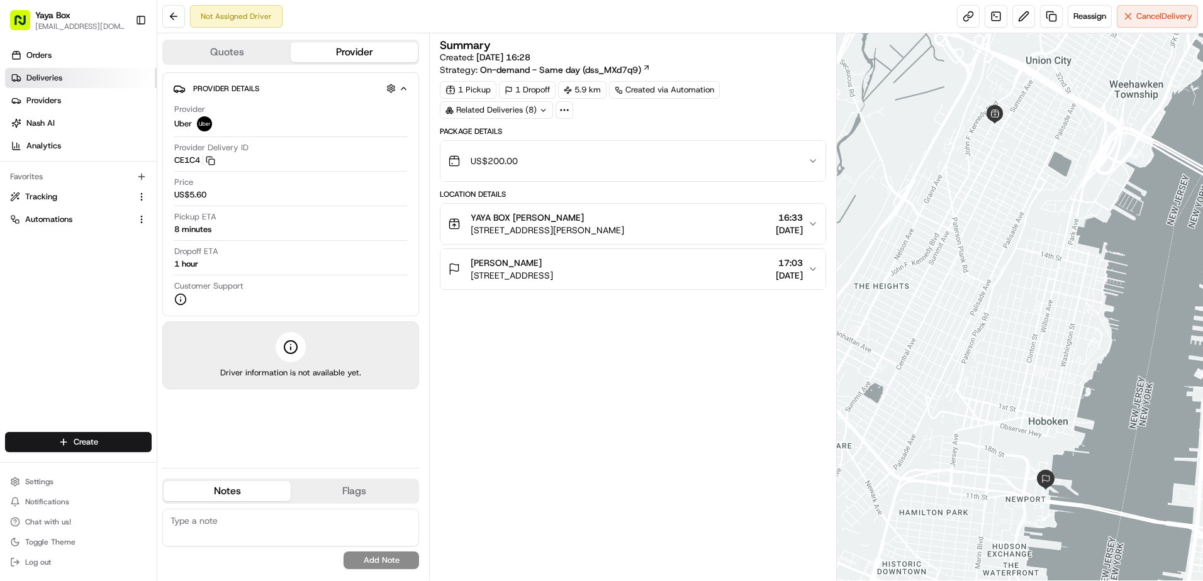
click at [58, 79] on span "Deliveries" at bounding box center [44, 77] width 36 height 11
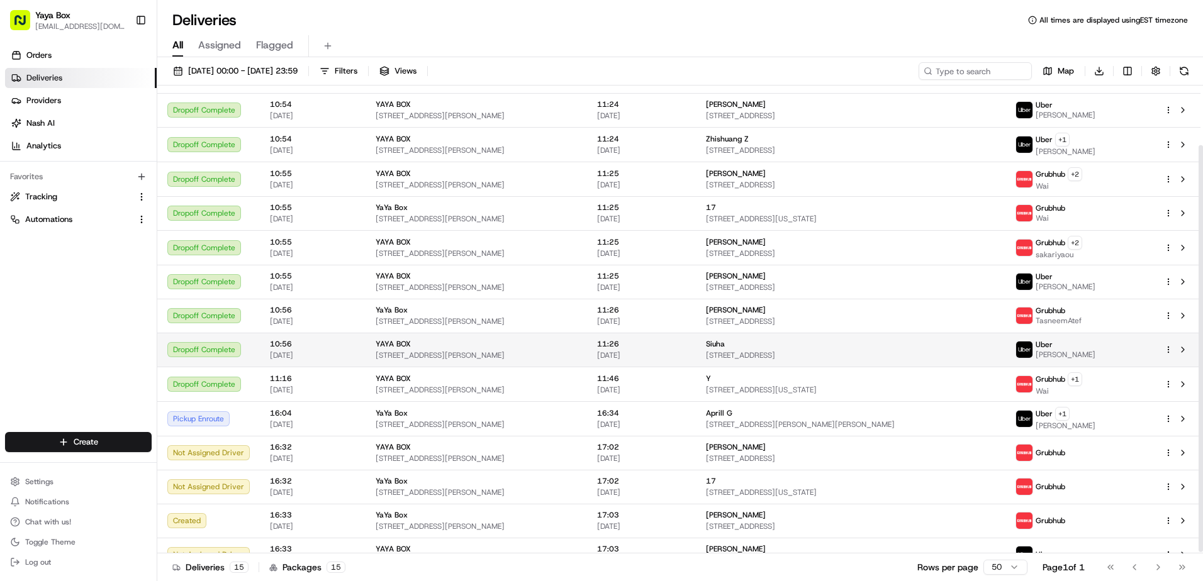
scroll to position [70, 0]
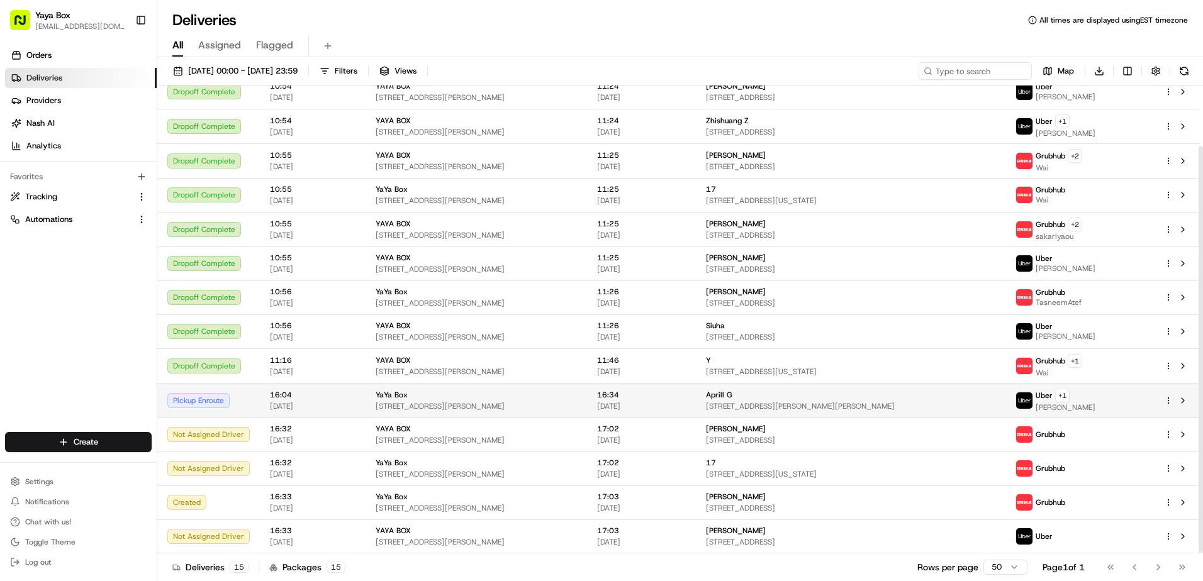
click at [284, 394] on span "16:04" at bounding box center [313, 395] width 86 height 10
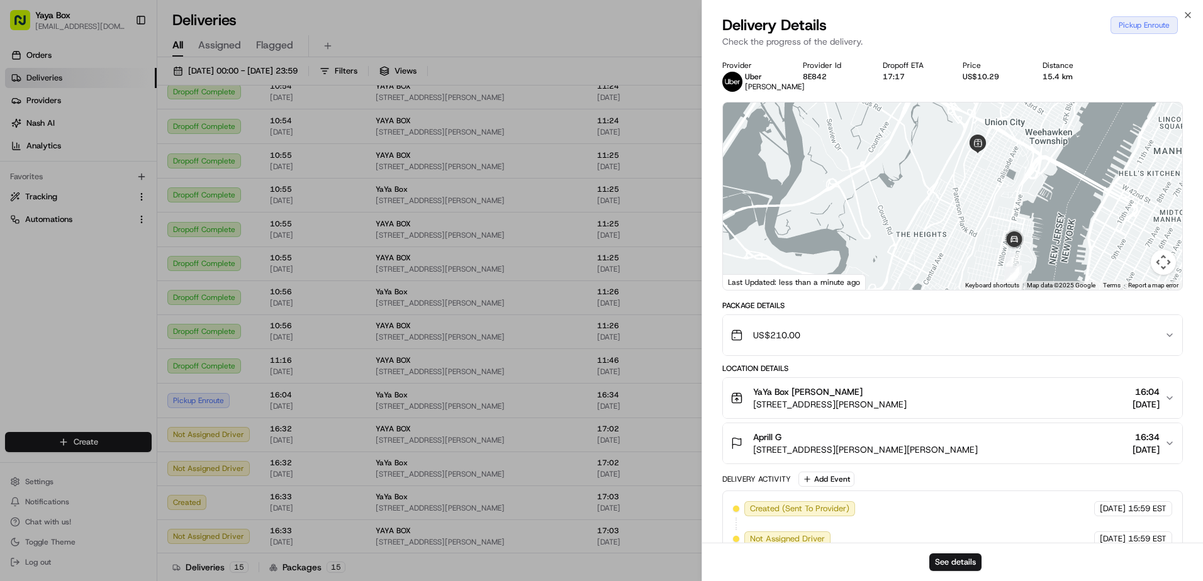
drag, startPoint x: 897, startPoint y: 245, endPoint x: 771, endPoint y: 170, distance: 146.7
click at [771, 170] on div at bounding box center [952, 196] width 459 height 187
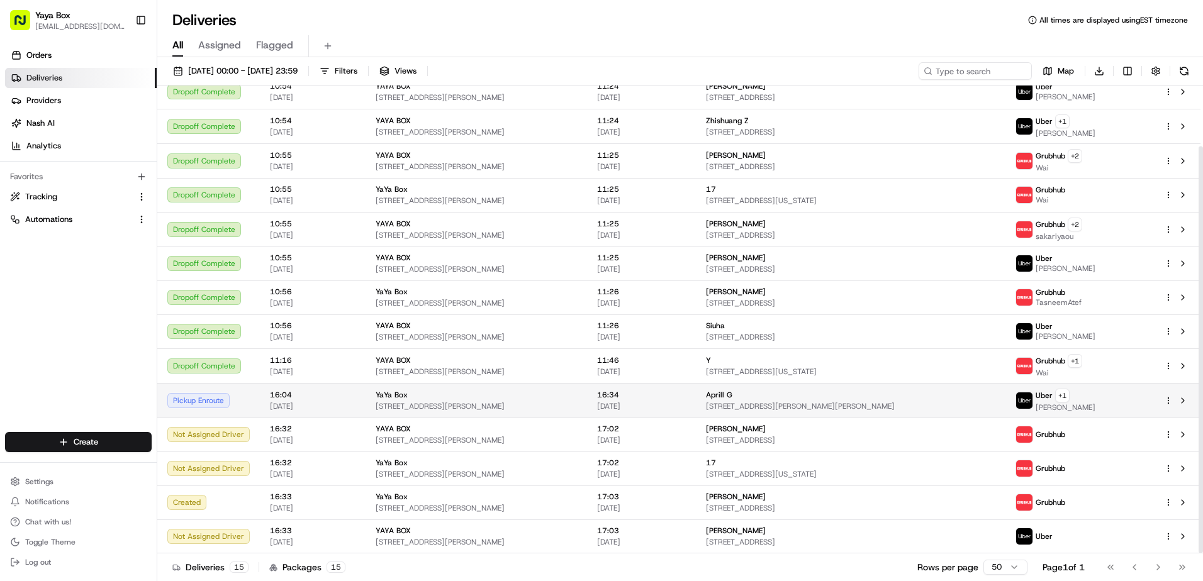
click at [1088, 408] on span "[PERSON_NAME]" at bounding box center [1066, 408] width 60 height 10
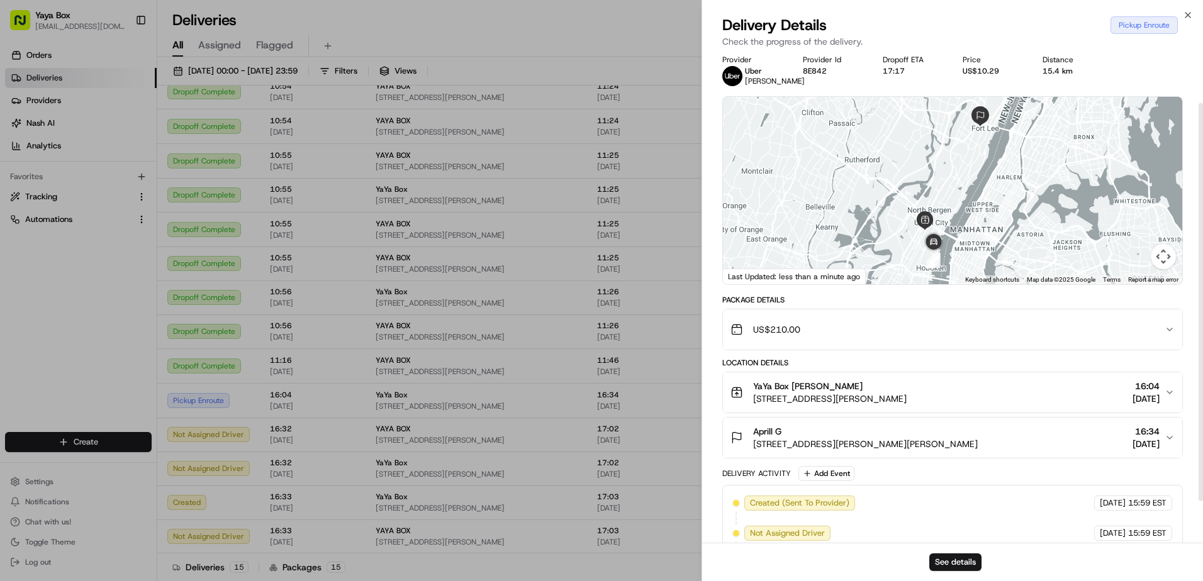
scroll to position [0, 0]
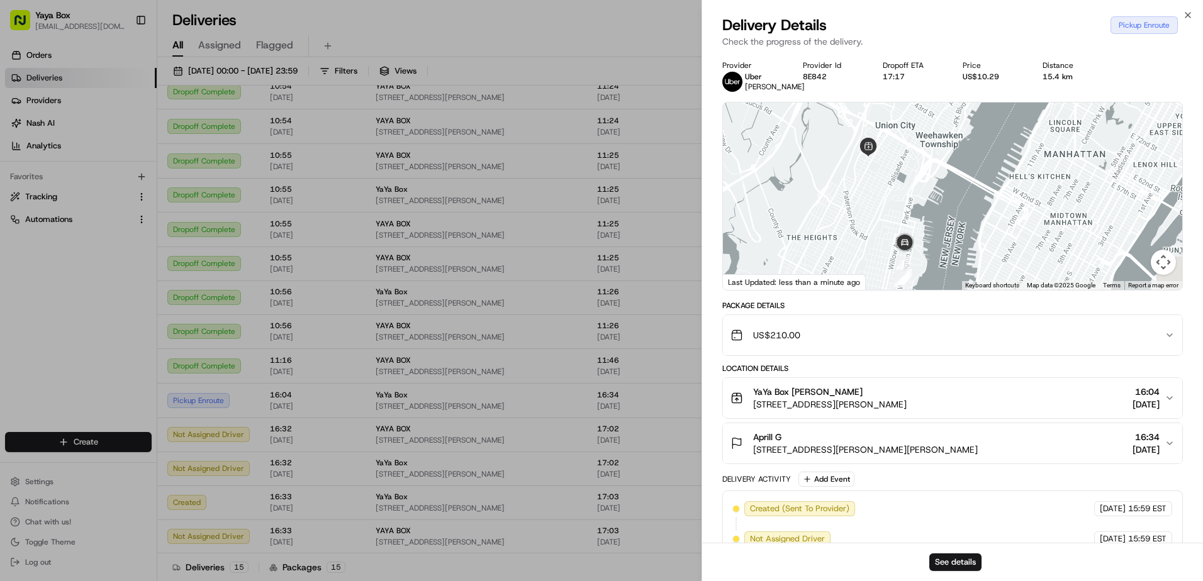
drag, startPoint x: 936, startPoint y: 210, endPoint x: 936, endPoint y: 169, distance: 40.9
click at [936, 169] on div at bounding box center [952, 196] width 459 height 187
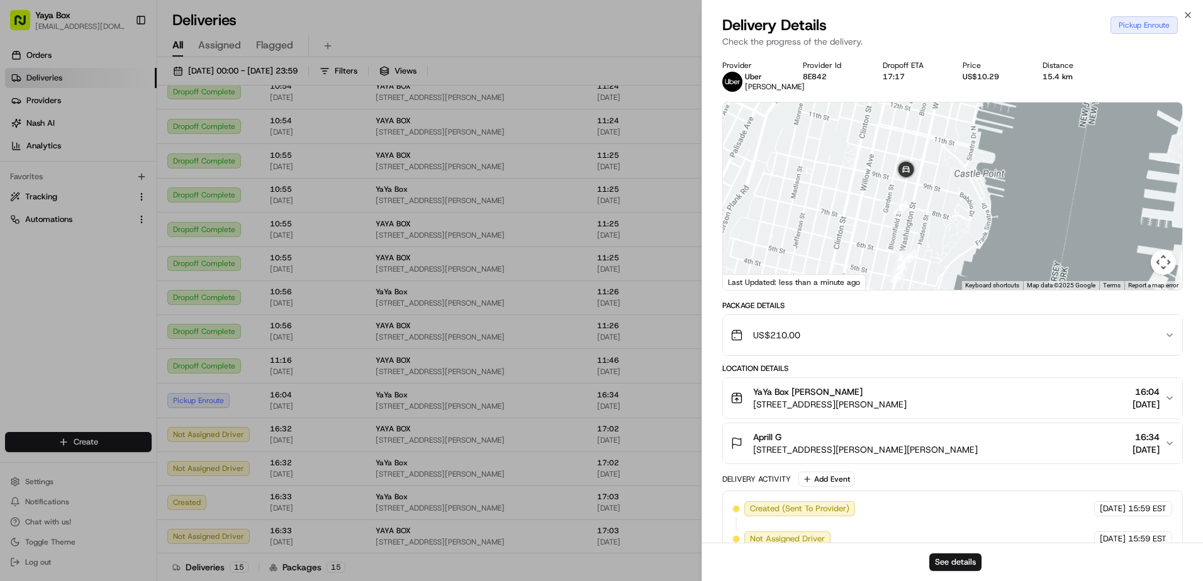
drag, startPoint x: 960, startPoint y: 225, endPoint x: 980, endPoint y: 226, distance: 20.2
click at [997, 244] on div at bounding box center [952, 196] width 459 height 187
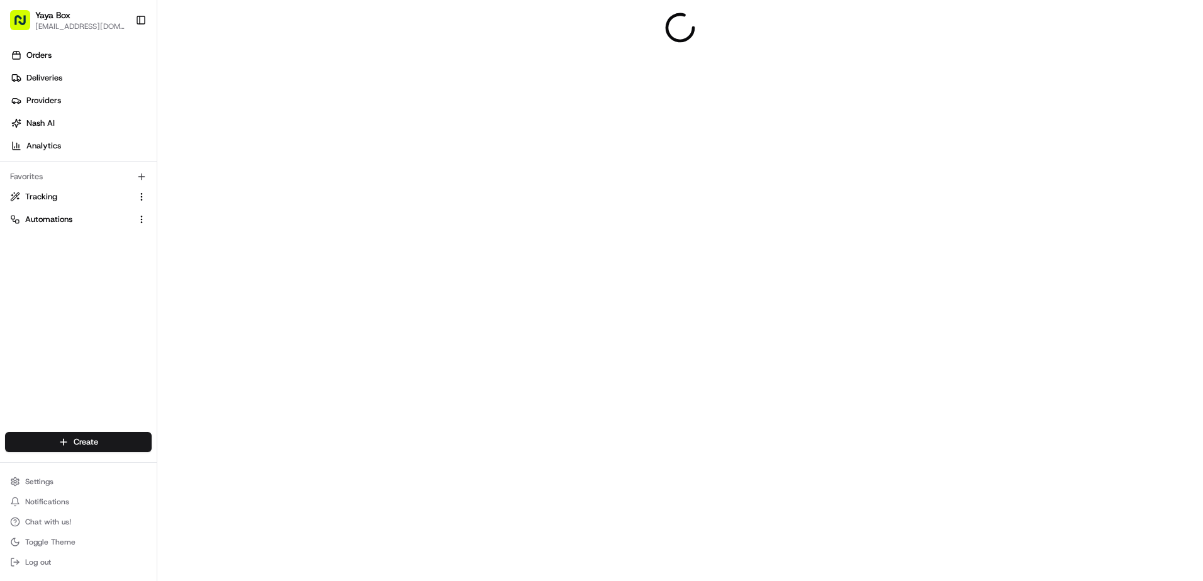
click at [76, 88] on ul "Orders Deliveries Providers [PERSON_NAME] Analytics" at bounding box center [81, 100] width 152 height 111
click at [74, 77] on link "Deliveries" at bounding box center [81, 78] width 152 height 20
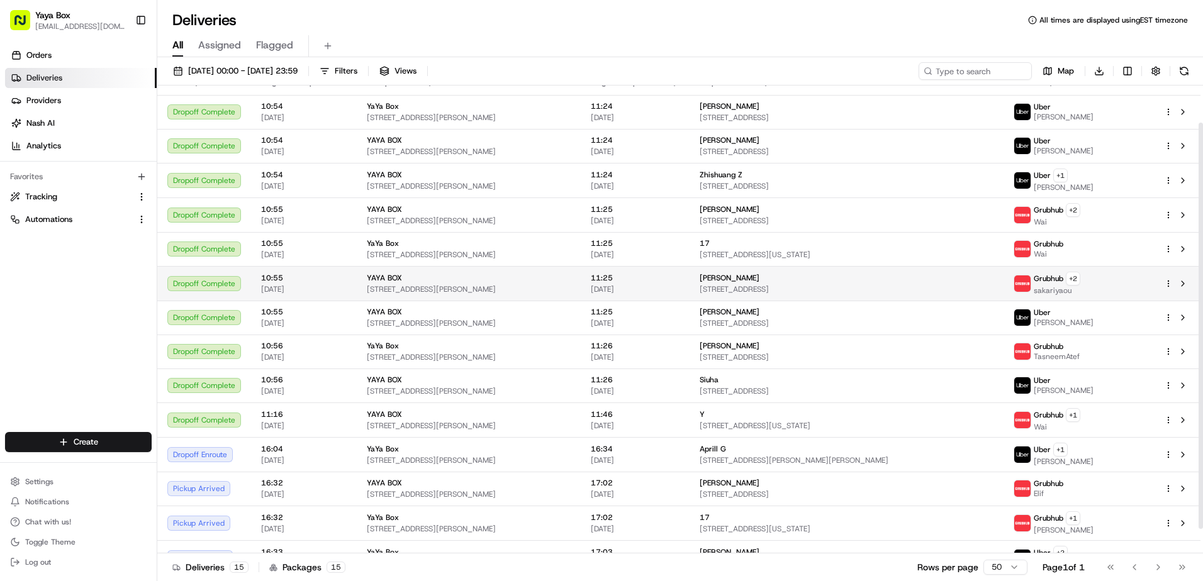
scroll to position [71, 0]
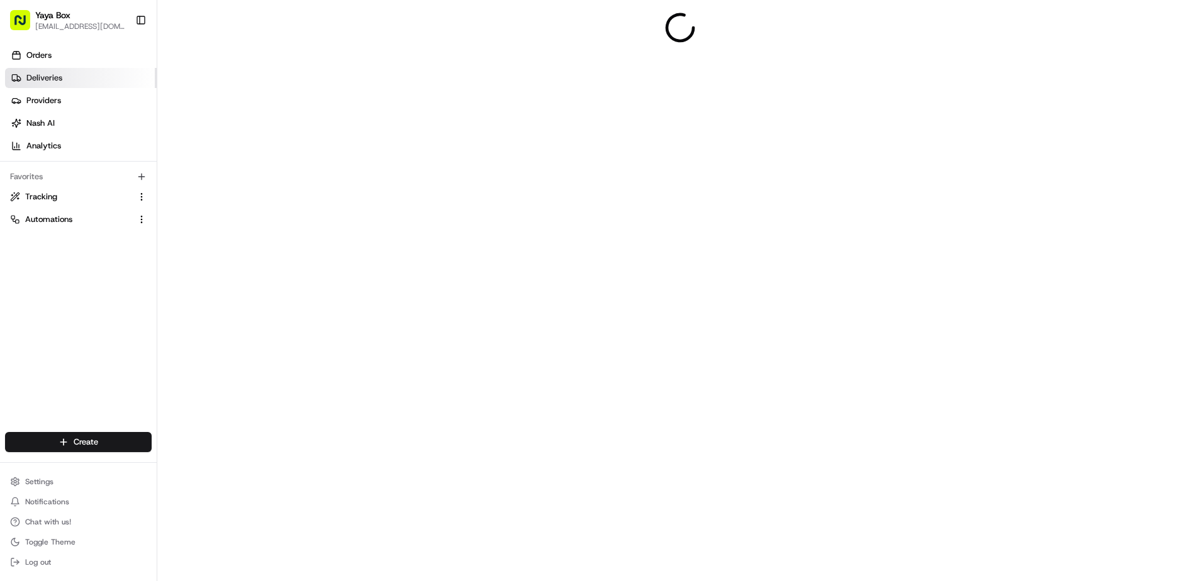
click at [57, 78] on span "Deliveries" at bounding box center [44, 77] width 36 height 11
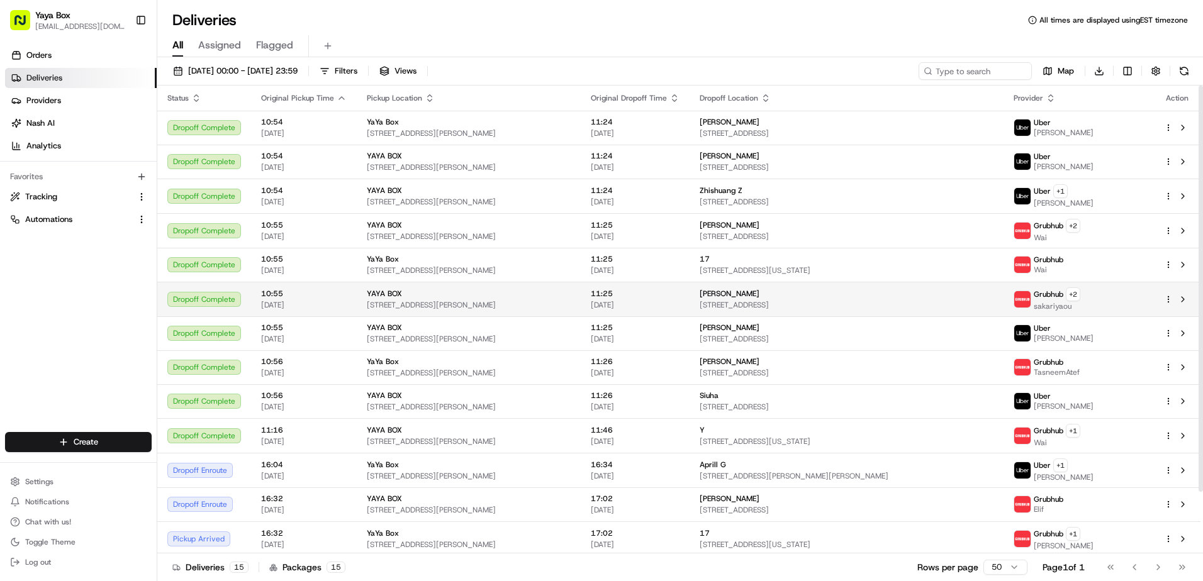
scroll to position [71, 0]
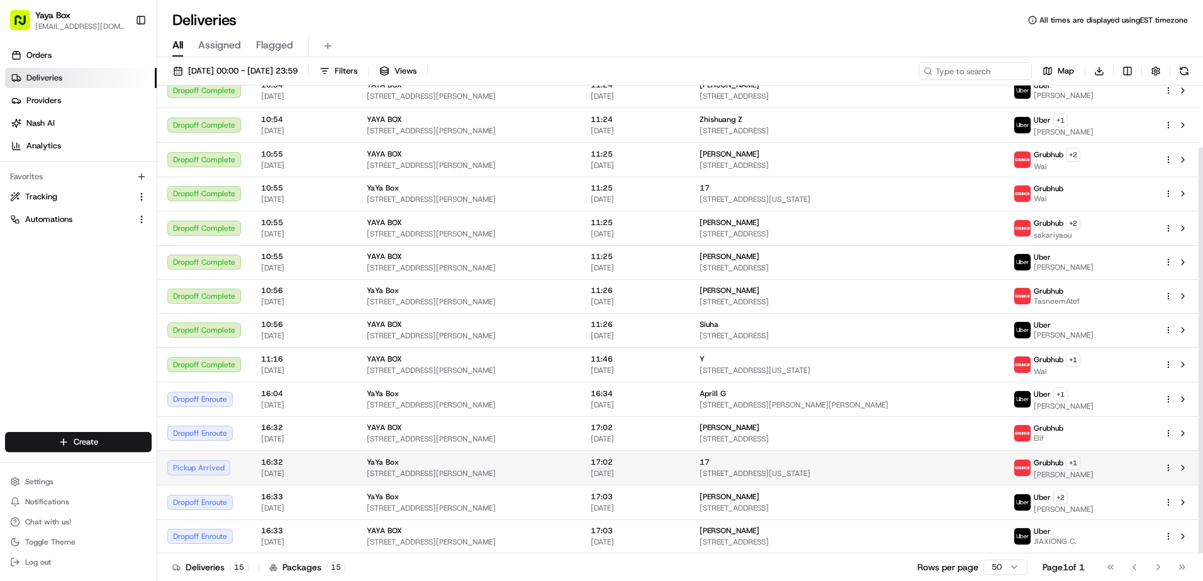
click at [350, 465] on td "16:32 20/08/2025" at bounding box center [304, 467] width 106 height 35
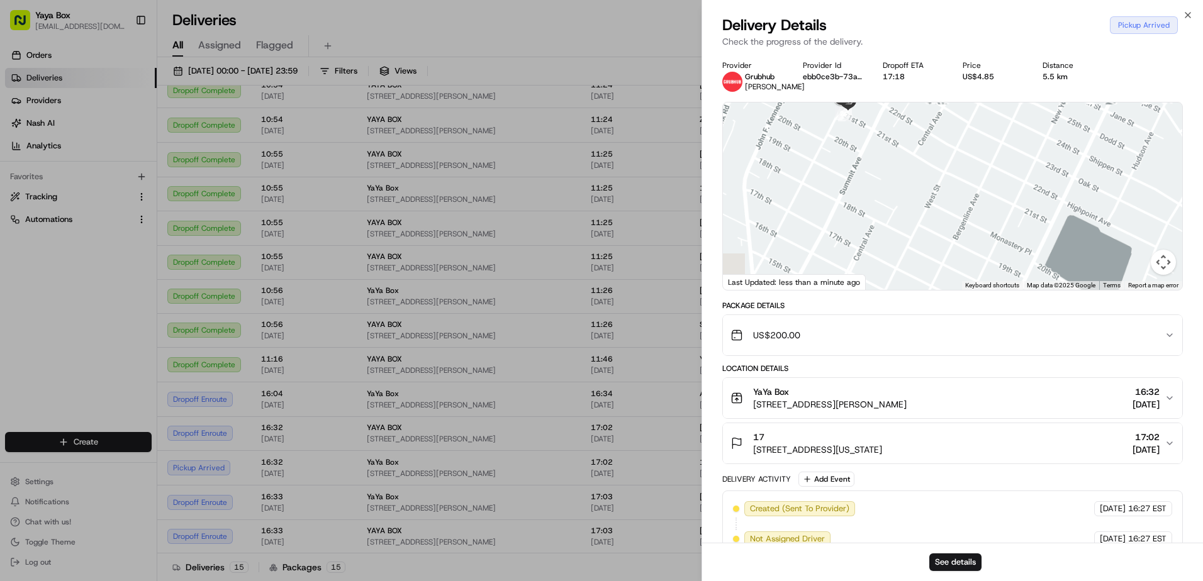
drag, startPoint x: 873, startPoint y: 189, endPoint x: 934, endPoint y: 335, distance: 157.9
click at [934, 335] on div "Provider Grubhub Andres Provider Id ebb0ce3b-73a0-57fe-aa75-b174a1866376 Dropof…" at bounding box center [952, 369] width 461 height 618
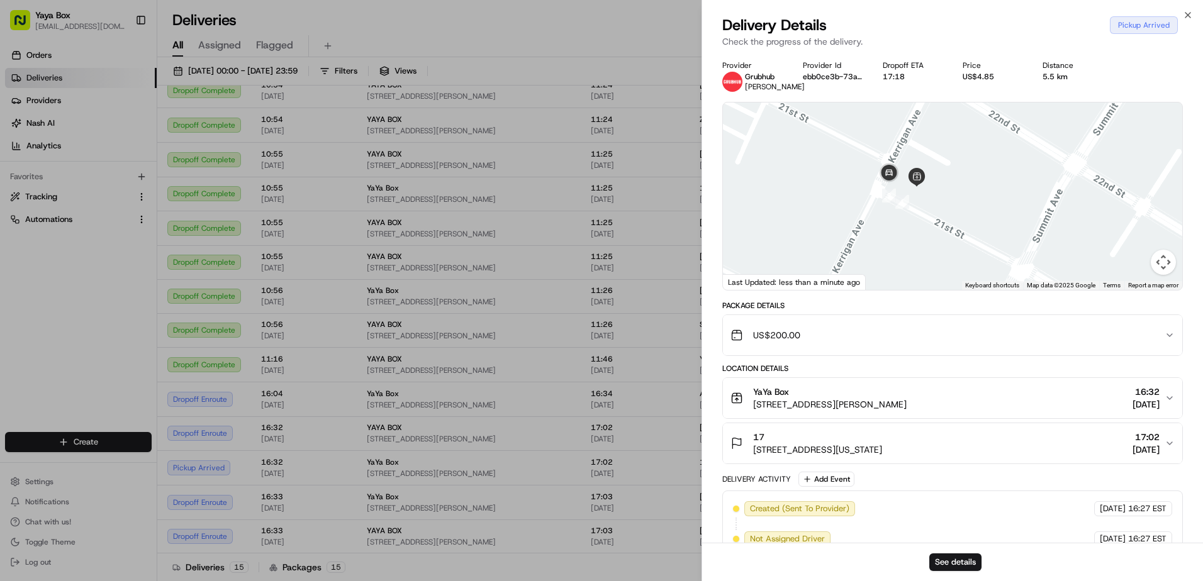
drag, startPoint x: 919, startPoint y: 404, endPoint x: 919, endPoint y: 291, distance: 113.3
click at [919, 293] on div "Provider Grubhub Andres Provider Id ebb0ce3b-73a0-57fe-aa75-b174a1866376 Dropof…" at bounding box center [952, 369] width 461 height 618
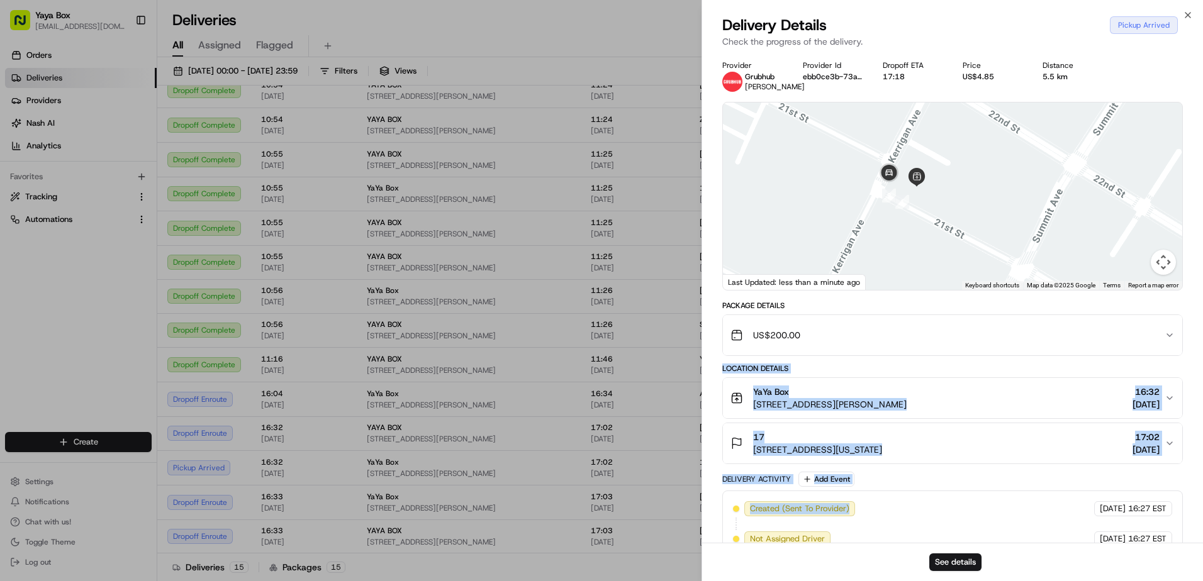
drag, startPoint x: 903, startPoint y: 479, endPoint x: 907, endPoint y: 352, distance: 127.2
click at [907, 352] on div "Package Details US$200.00 Location Details YaYa Box 2100 Kerrigan Ave, Union Ci…" at bounding box center [952, 490] width 461 height 378
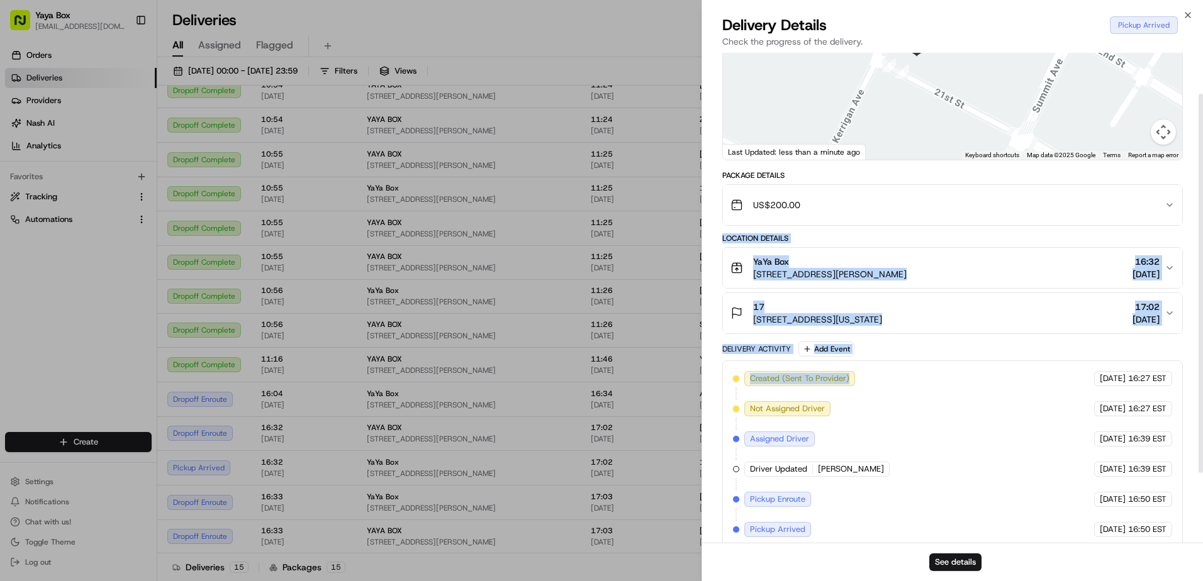
scroll to position [143, 0]
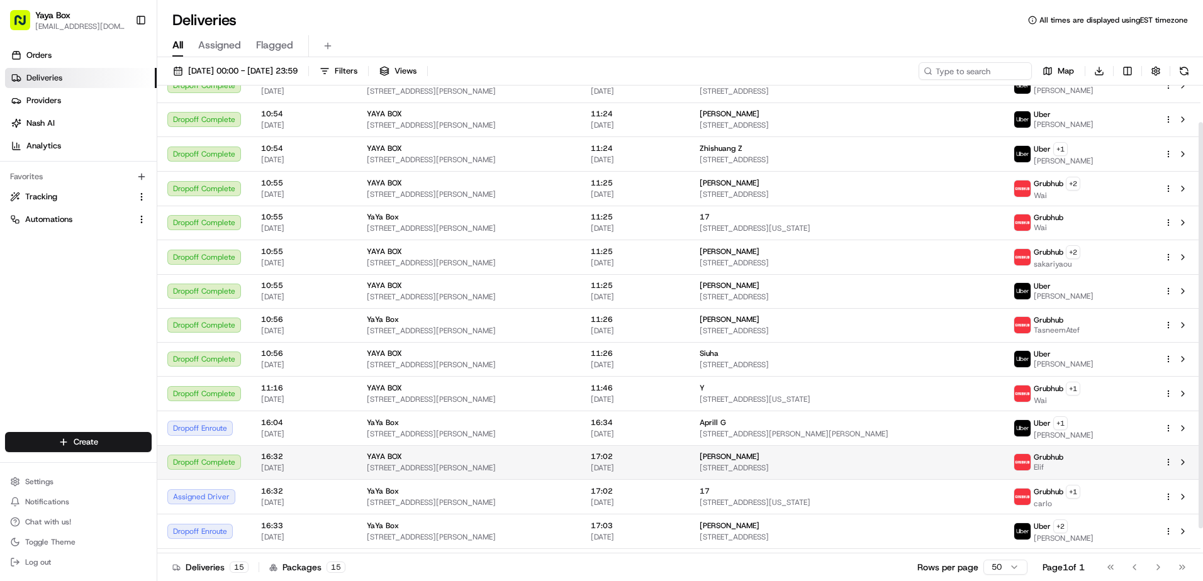
scroll to position [71, 0]
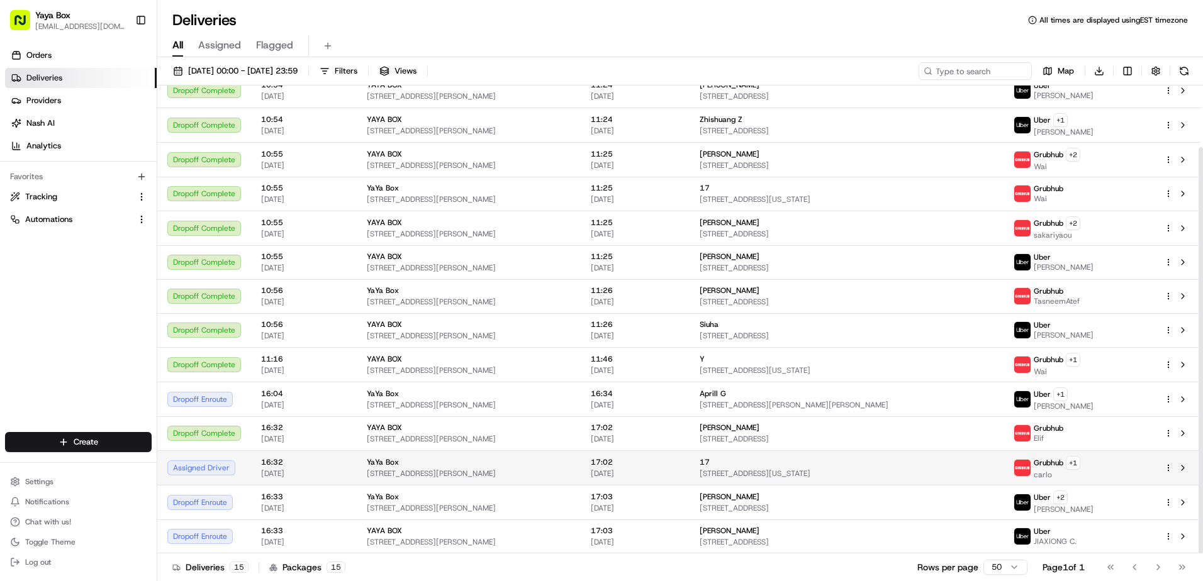
click at [374, 477] on span "[STREET_ADDRESS][PERSON_NAME]" at bounding box center [469, 474] width 204 height 10
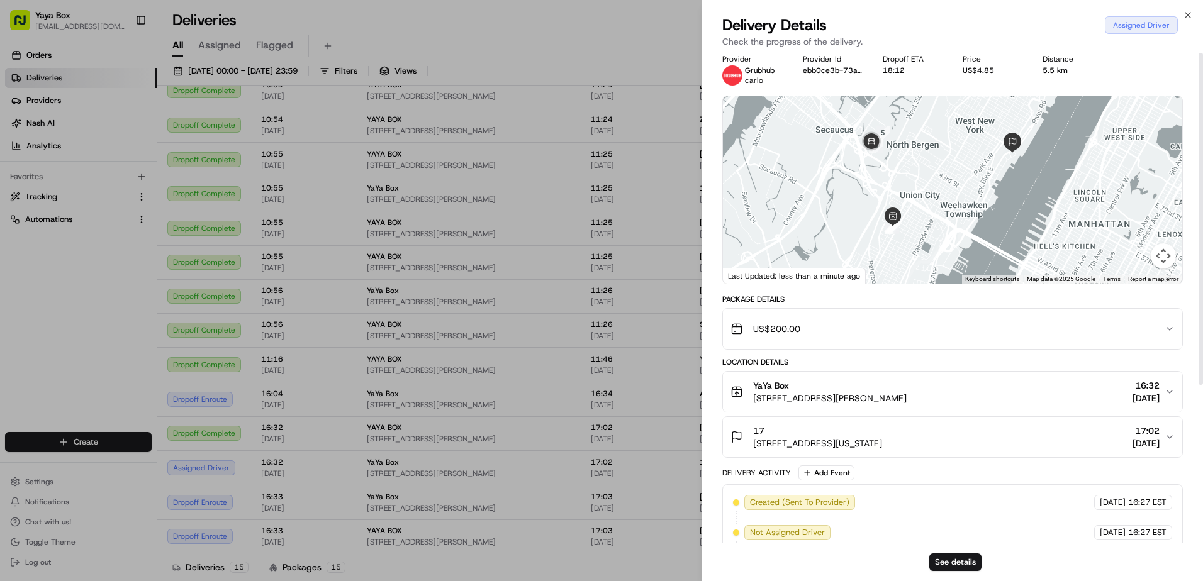
scroll to position [0, 0]
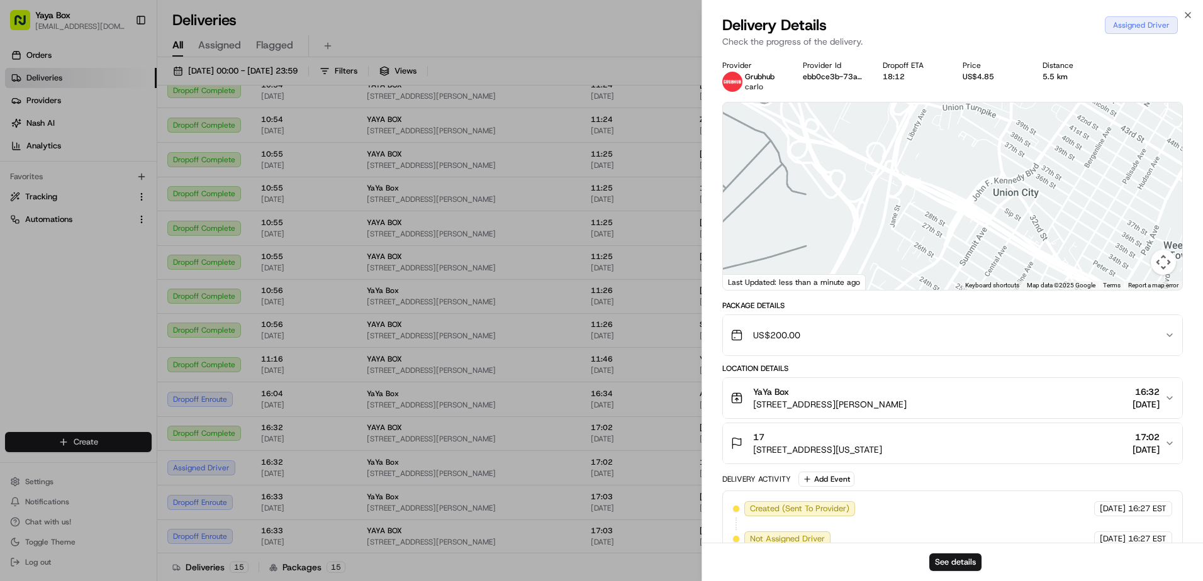
drag, startPoint x: 866, startPoint y: 196, endPoint x: 900, endPoint y: 321, distance: 129.7
click at [900, 321] on div "Provider Grubhub carlo Provider Id ebb0ce3b-73a0-57fe-aa75-b174a1866376 Dropoff…" at bounding box center [952, 414] width 461 height 708
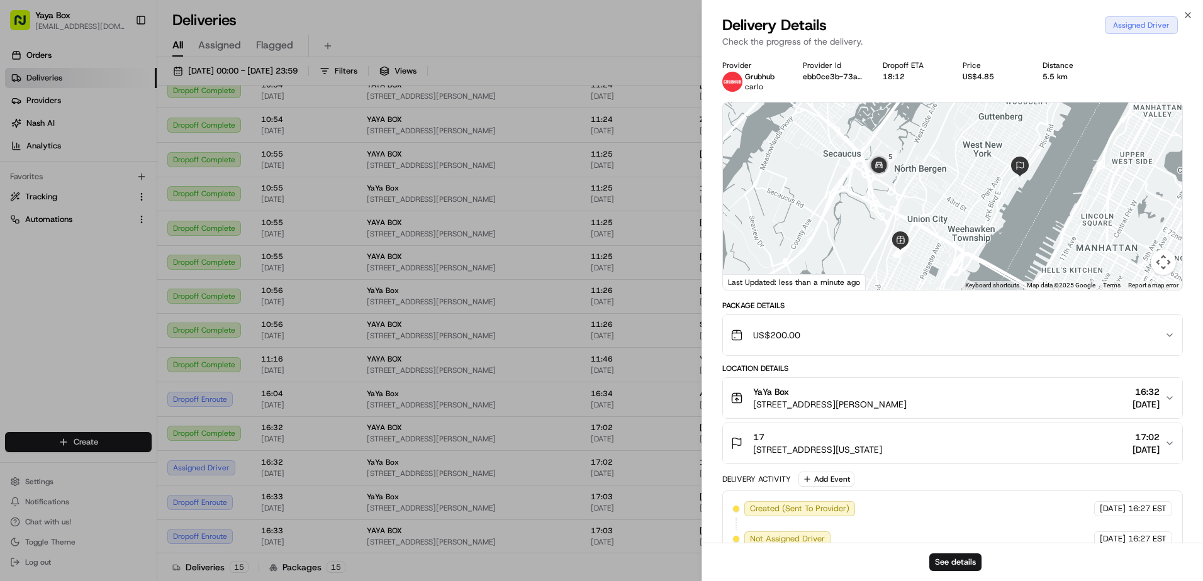
drag, startPoint x: 986, startPoint y: 247, endPoint x: 923, endPoint y: 177, distance: 93.5
click at [923, 177] on div at bounding box center [952, 196] width 459 height 187
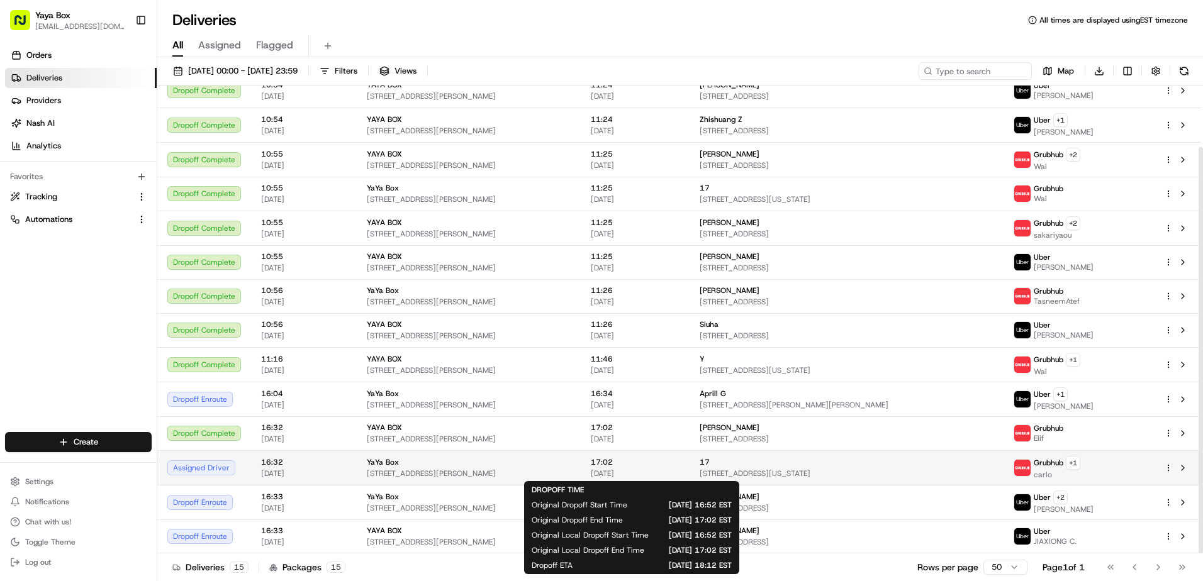
click at [677, 471] on span "[DATE]" at bounding box center [635, 474] width 89 height 10
